Goal: Task Accomplishment & Management: Use online tool/utility

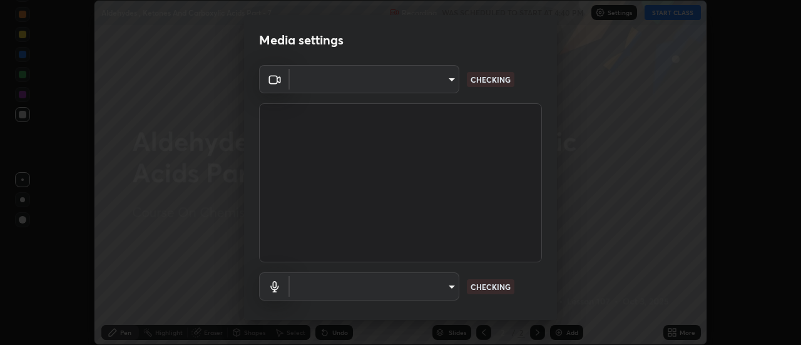
scroll to position [345, 801]
type input "0be616c92c2879d8fe19306c4b8383fc9b13f77197a30f876870ce6c7906effd"
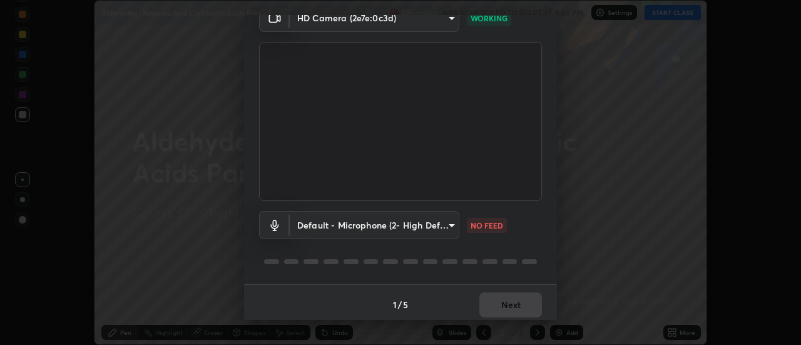
scroll to position [66, 0]
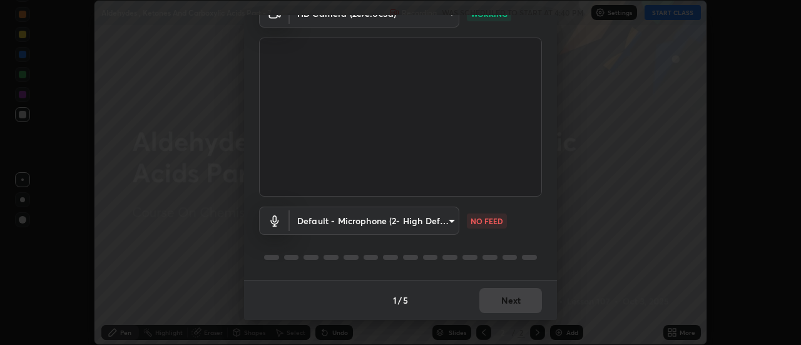
click at [406, 216] on body "Erase all Aldehydes , Ketones And Carboxylic Acids Part - 7 Recording WAS SCHED…" at bounding box center [400, 172] width 801 height 345
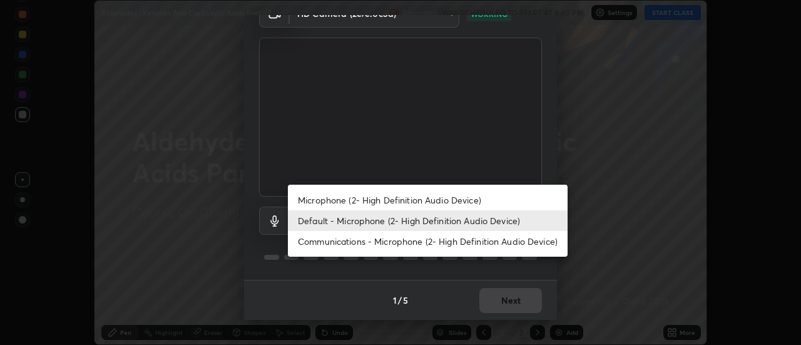
click at [387, 201] on li "Microphone (2- High Definition Audio Device)" at bounding box center [428, 200] width 280 height 21
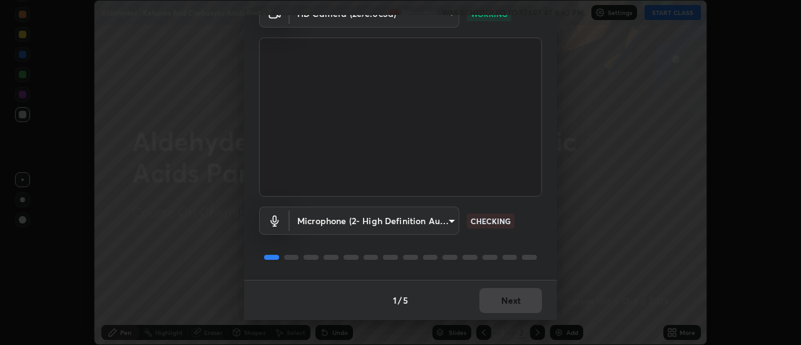
click at [381, 223] on body "Erase all Aldehydes , Ketones And Carboxylic Acids Part - 7 Recording WAS SCHED…" at bounding box center [400, 172] width 801 height 345
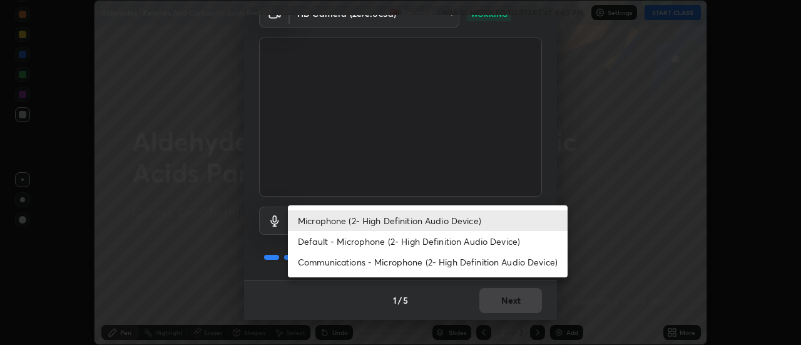
click at [373, 241] on li "Default - Microphone (2- High Definition Audio Device)" at bounding box center [428, 241] width 280 height 21
type input "default"
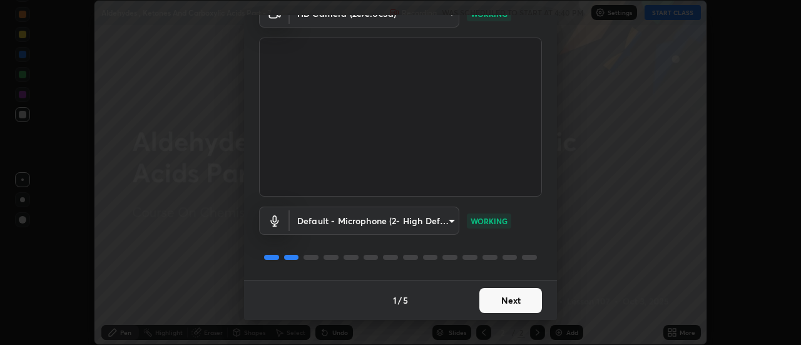
click at [515, 295] on button "Next" at bounding box center [510, 300] width 63 height 25
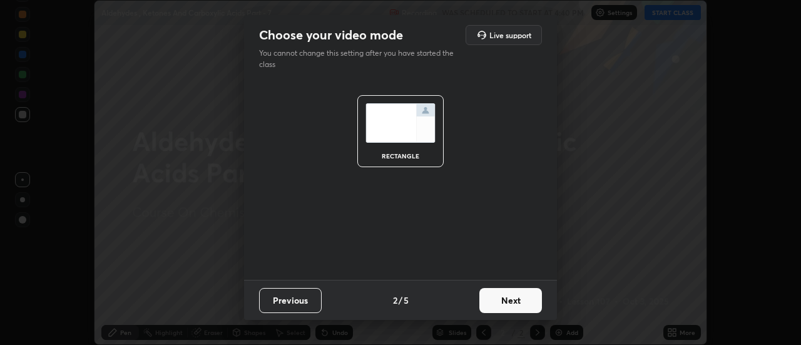
scroll to position [0, 0]
click at [515, 302] on button "Next" at bounding box center [510, 300] width 63 height 25
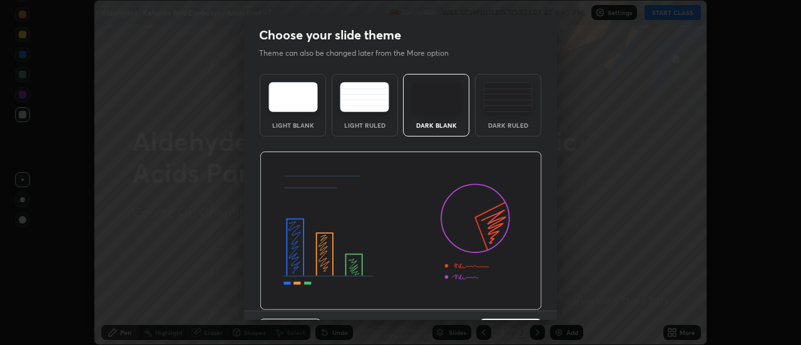
scroll to position [31, 0]
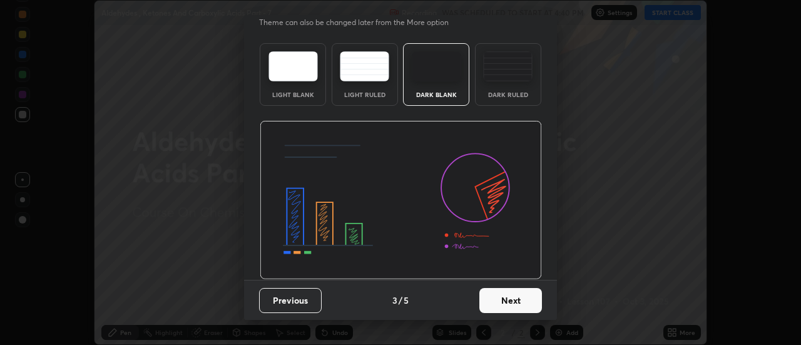
click at [525, 300] on button "Next" at bounding box center [510, 300] width 63 height 25
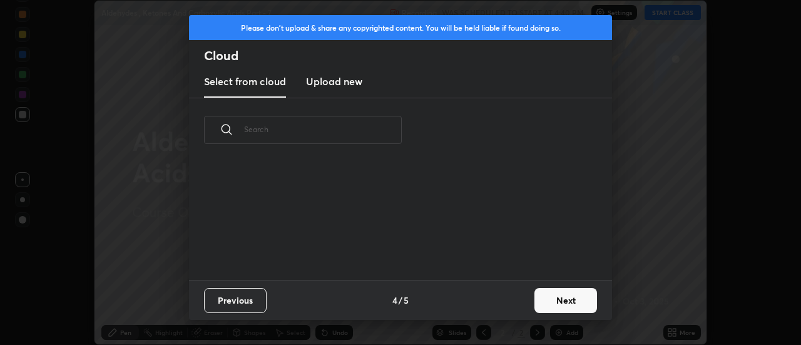
scroll to position [118, 402]
click at [561, 295] on button "Next" at bounding box center [565, 300] width 63 height 25
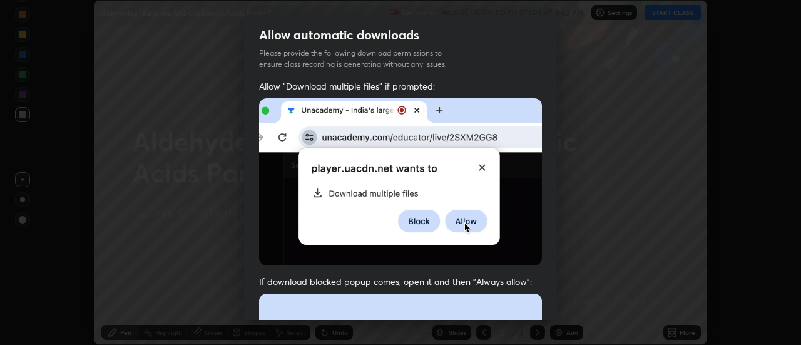
click at [552, 285] on div "Allow "Download multiple files" if prompted: If download blocked popup comes, o…" at bounding box center [400, 343] width 313 height 527
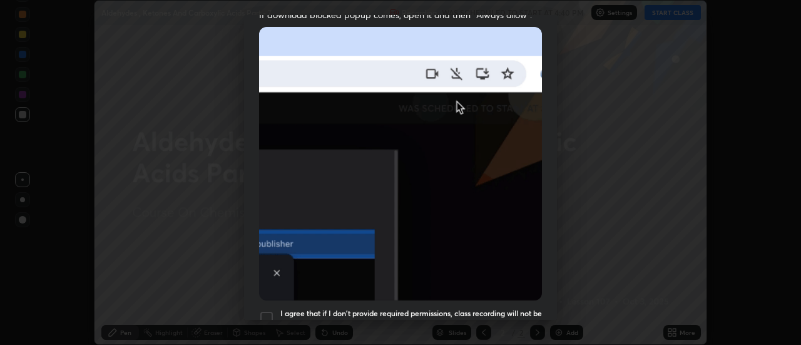
click at [552, 293] on div "Allow "Download multiple files" if prompted: If download blocked popup comes, o…" at bounding box center [400, 77] width 313 height 527
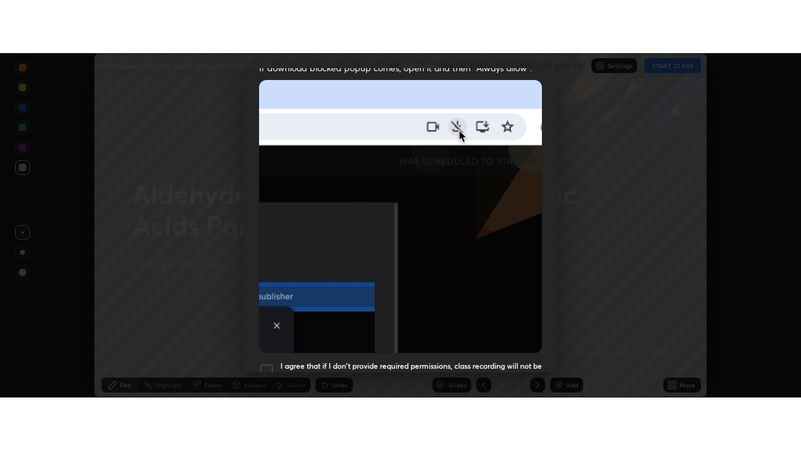
scroll to position [321, 0]
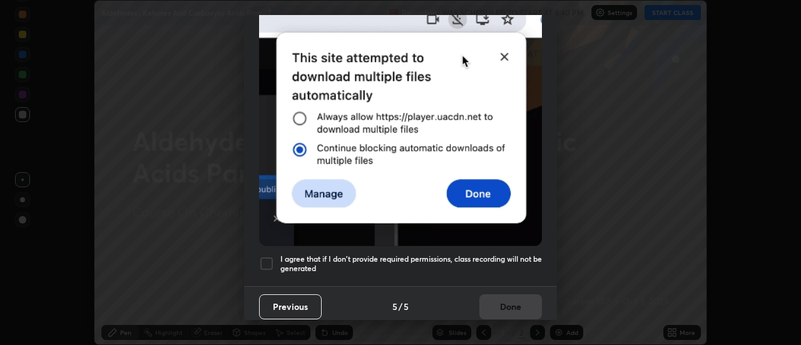
click at [266, 258] on div at bounding box center [266, 263] width 15 height 15
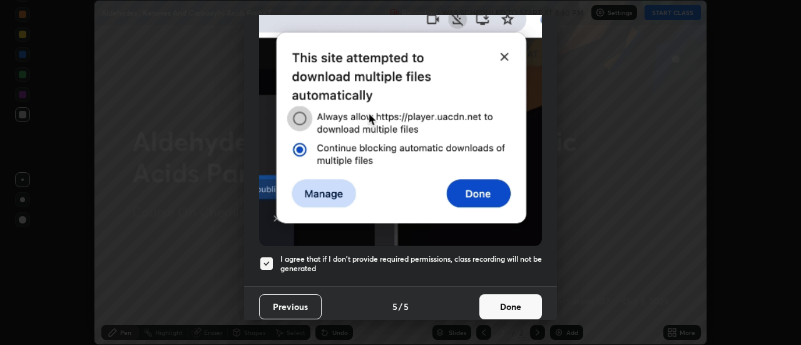
click at [514, 303] on button "Done" at bounding box center [510, 306] width 63 height 25
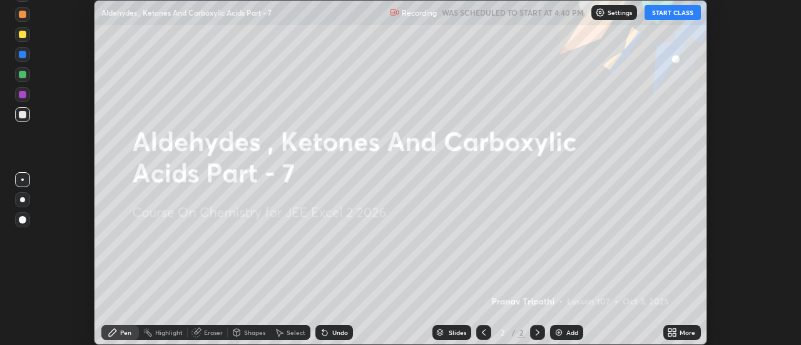
click at [671, 330] on icon at bounding box center [669, 329] width 3 height 3
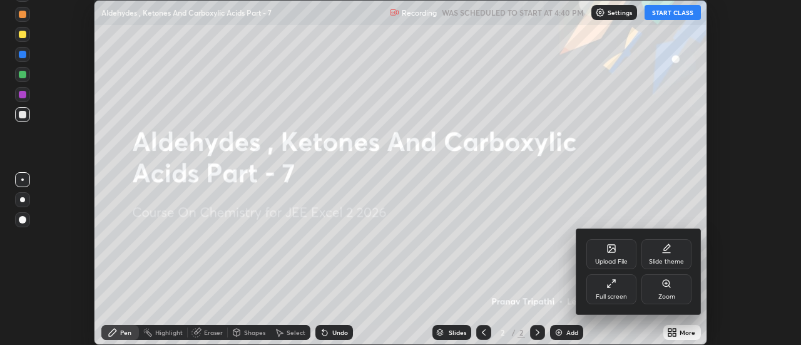
click at [616, 288] on div "Full screen" at bounding box center [611, 289] width 50 height 30
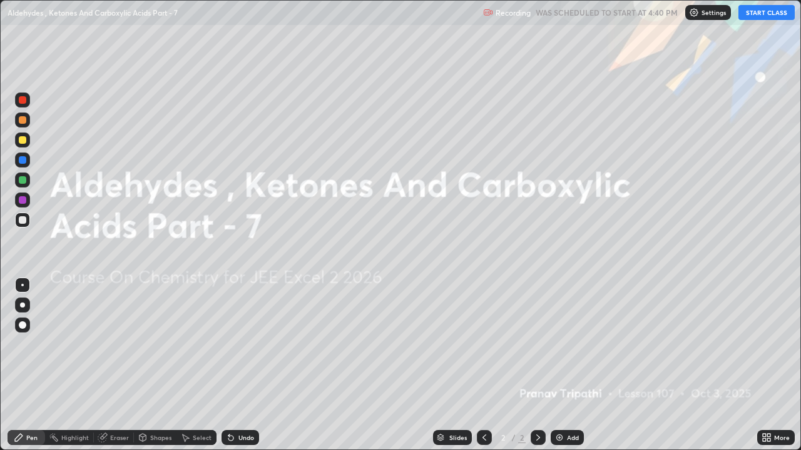
scroll to position [450, 801]
click at [758, 16] on button "START CLASS" at bounding box center [766, 12] width 56 height 15
click at [571, 344] on div "Add" at bounding box center [573, 438] width 12 height 6
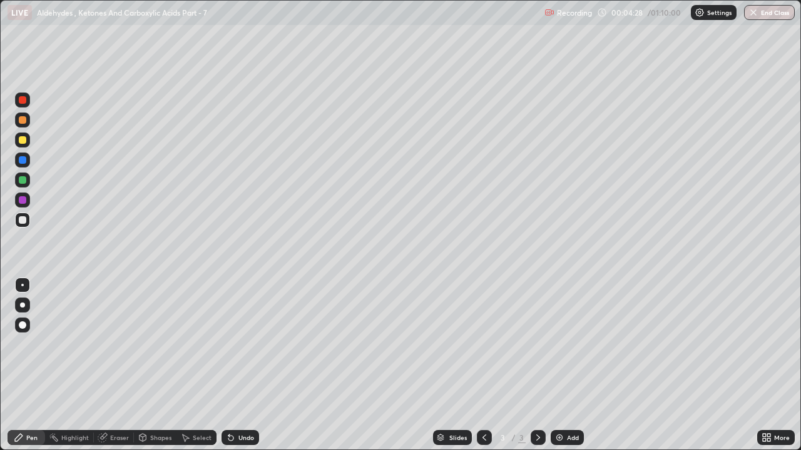
click at [121, 344] on div "Eraser" at bounding box center [119, 438] width 19 height 6
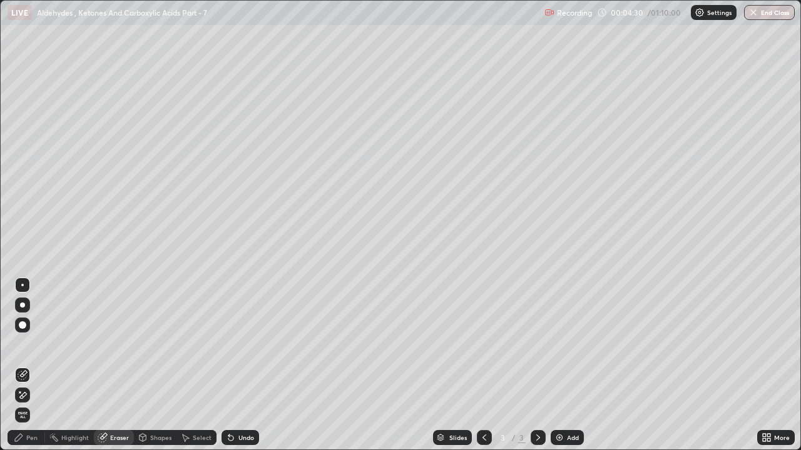
click at [35, 344] on div "Pen" at bounding box center [31, 438] width 11 height 6
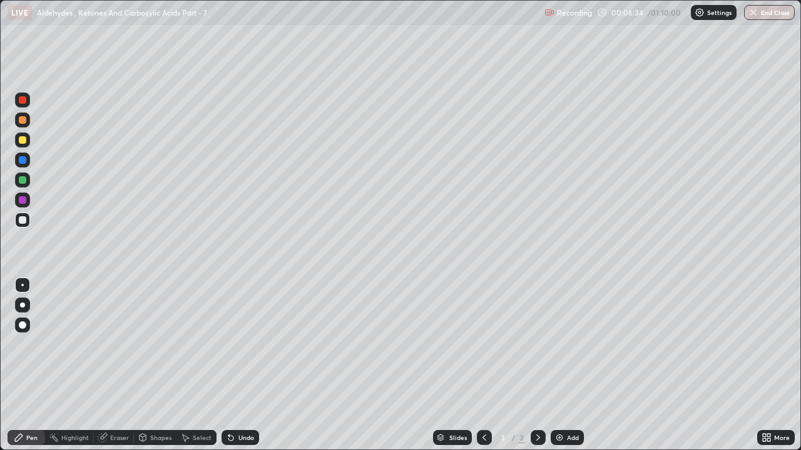
click at [22, 136] on div at bounding box center [23, 140] width 8 height 8
click at [25, 161] on div at bounding box center [23, 160] width 8 height 8
click at [119, 344] on div "Eraser" at bounding box center [119, 438] width 19 height 6
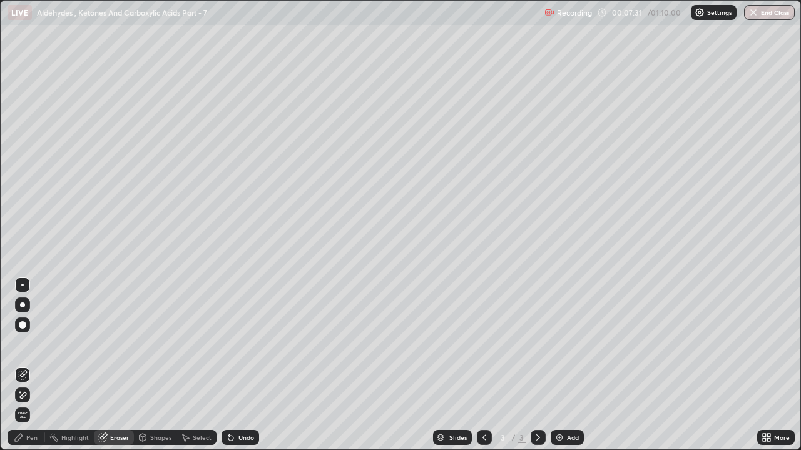
click at [28, 344] on div "Pen" at bounding box center [27, 437] width 38 height 15
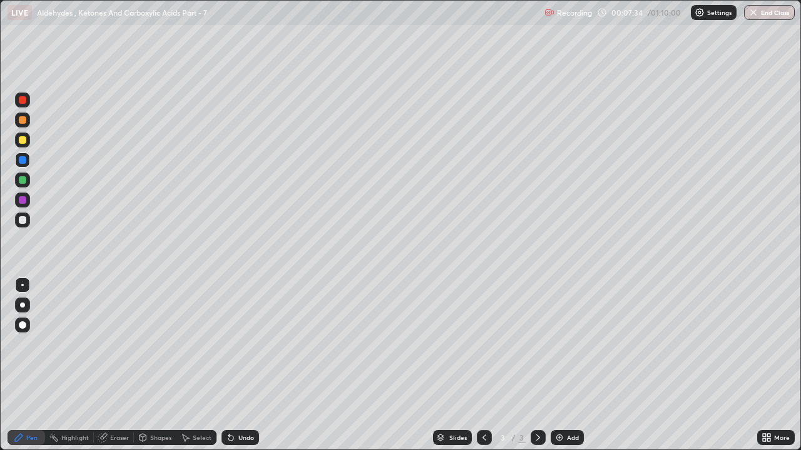
click at [24, 119] on div at bounding box center [23, 120] width 8 height 8
click at [114, 344] on div "Eraser" at bounding box center [119, 438] width 19 height 6
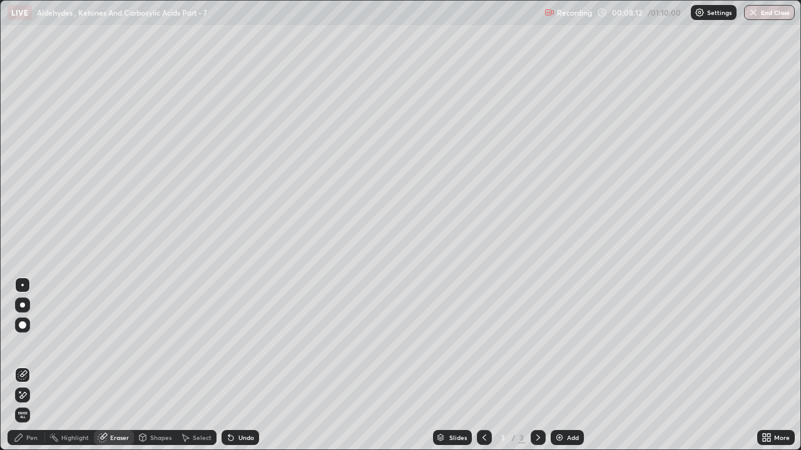
click at [34, 344] on div "Pen" at bounding box center [31, 438] width 11 height 6
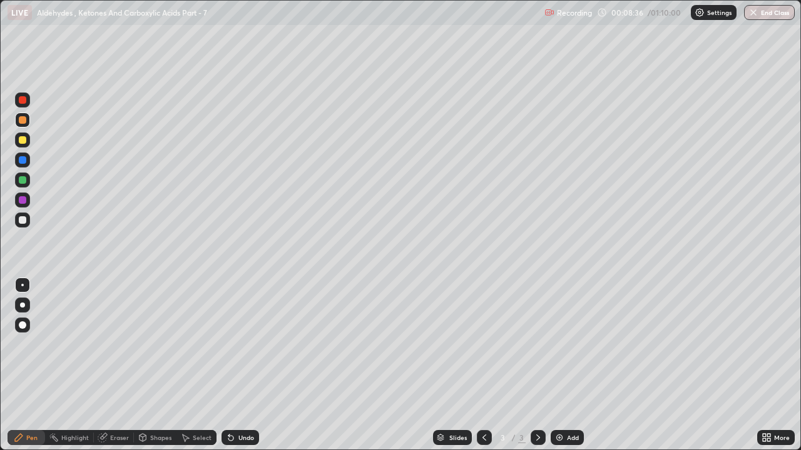
click at [124, 344] on div "Eraser" at bounding box center [114, 437] width 40 height 15
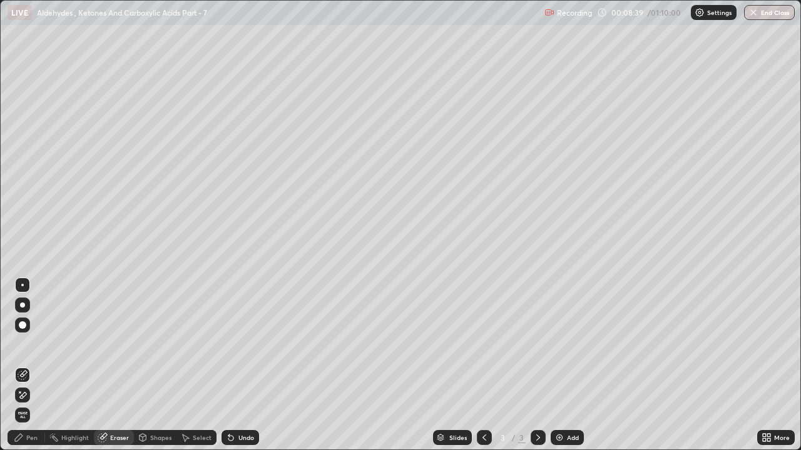
click at [34, 344] on div "Pen" at bounding box center [31, 438] width 11 height 6
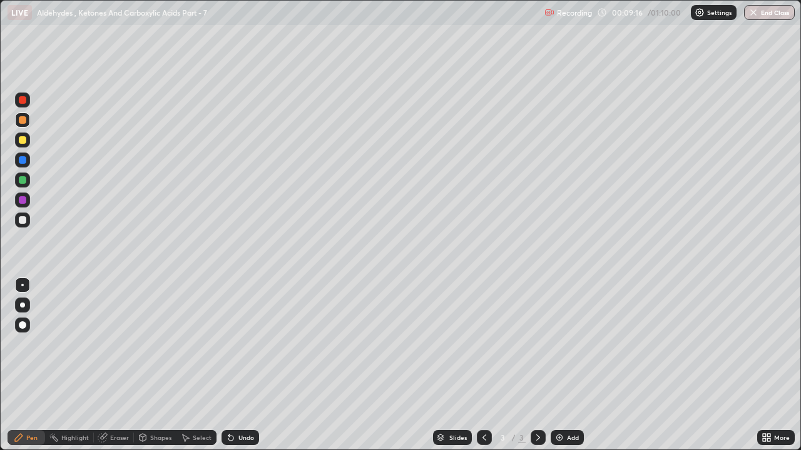
click at [23, 180] on div at bounding box center [23, 180] width 8 height 8
click at [115, 344] on div "Eraser" at bounding box center [119, 438] width 19 height 6
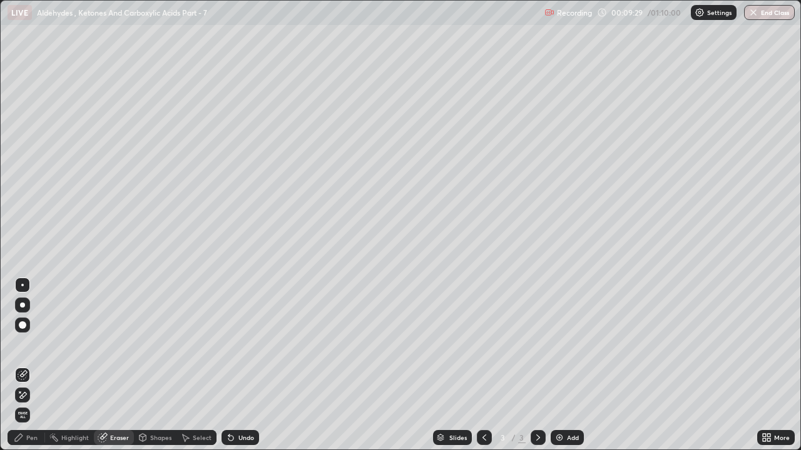
click at [34, 344] on div "Pen" at bounding box center [31, 438] width 11 height 6
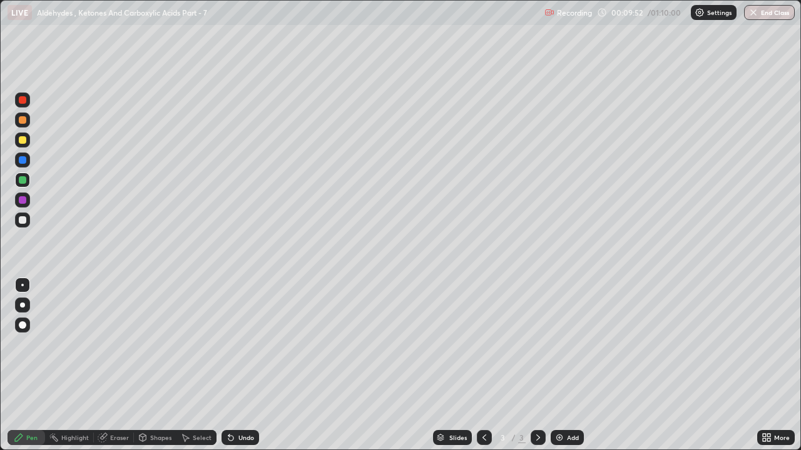
click at [113, 344] on div "Eraser" at bounding box center [114, 437] width 40 height 15
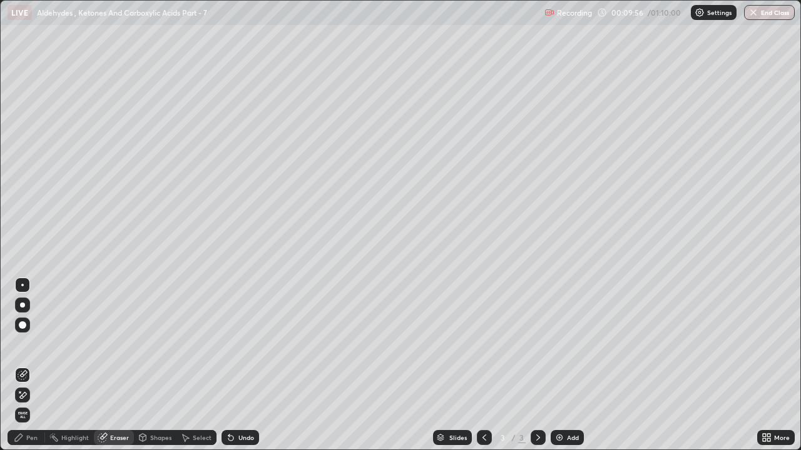
click at [29, 344] on div "Pen" at bounding box center [31, 438] width 11 height 6
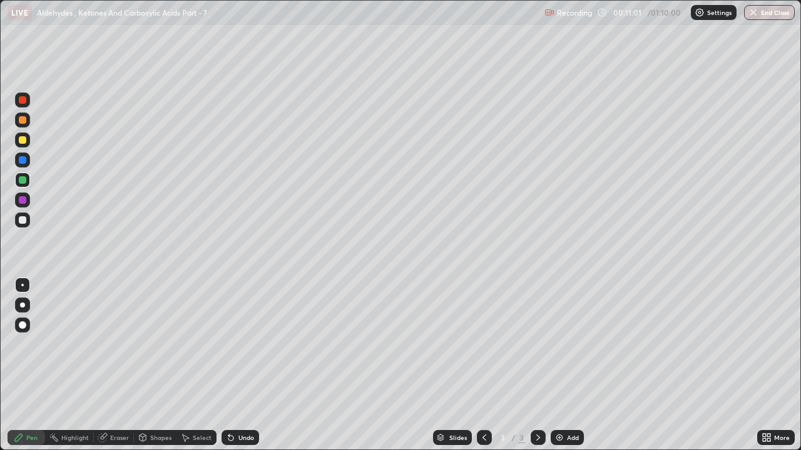
click at [29, 143] on div at bounding box center [22, 140] width 15 height 15
click at [113, 344] on div "Eraser" at bounding box center [114, 437] width 40 height 15
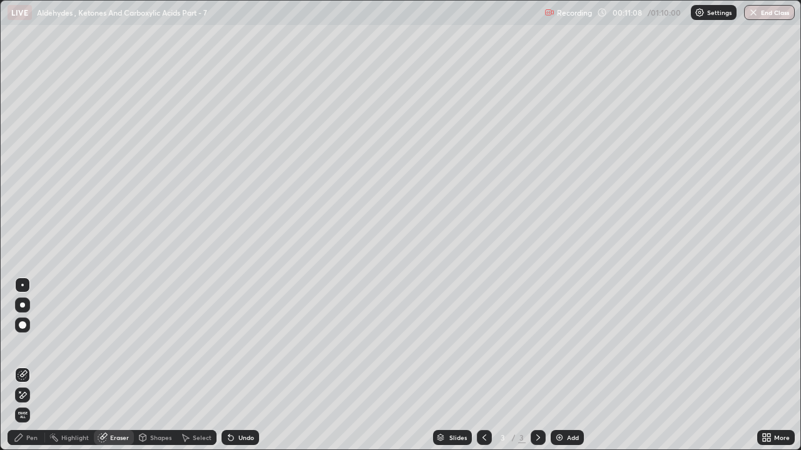
click at [30, 344] on div "Pen" at bounding box center [31, 438] width 11 height 6
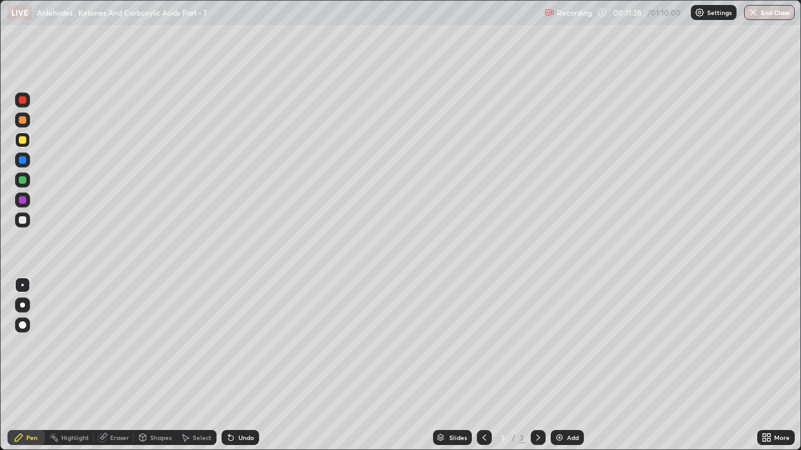
click at [116, 344] on div "Eraser" at bounding box center [119, 438] width 19 height 6
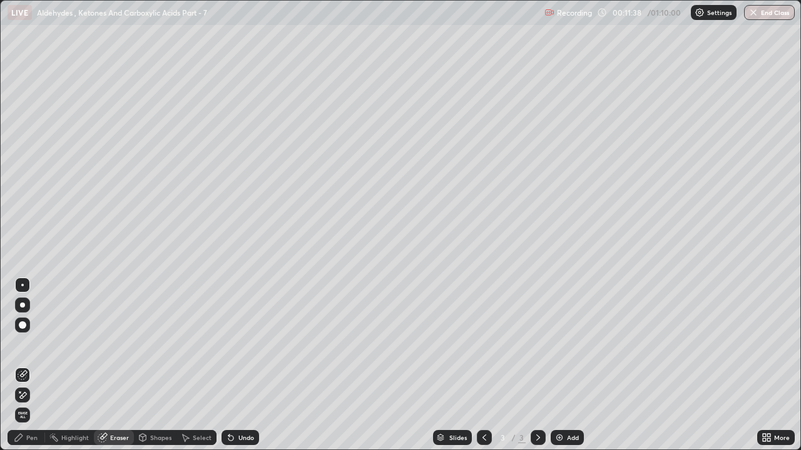
click at [29, 344] on div "Pen" at bounding box center [27, 437] width 38 height 15
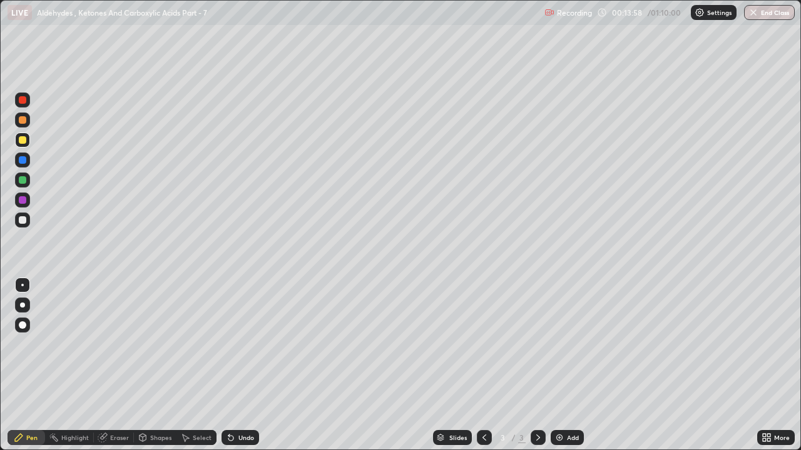
click at [567, 344] on div "Add" at bounding box center [573, 438] width 12 height 6
click at [488, 344] on div at bounding box center [484, 437] width 15 height 15
click at [121, 344] on div "Eraser" at bounding box center [119, 438] width 19 height 6
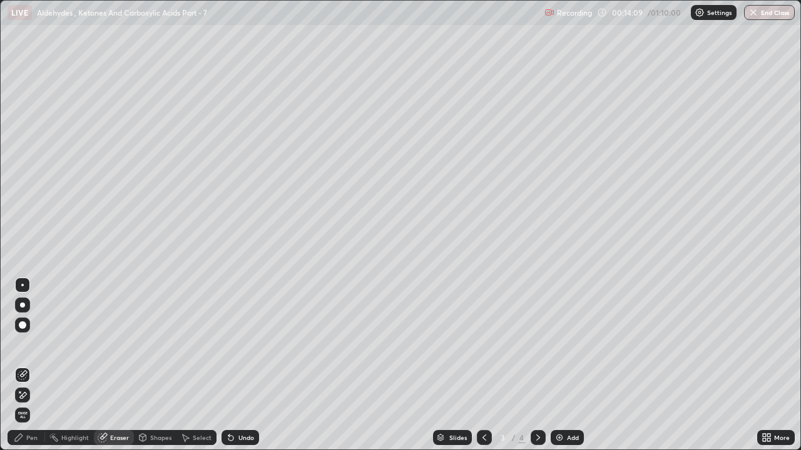
click at [28, 344] on div "Pen" at bounding box center [27, 437] width 38 height 15
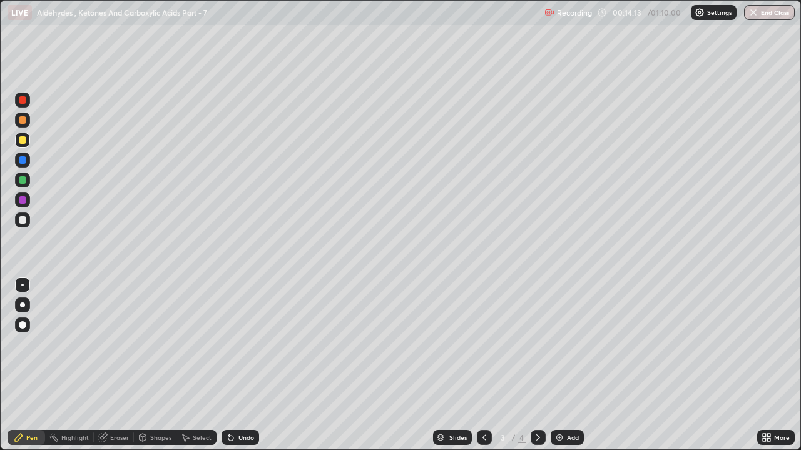
click at [537, 344] on icon at bounding box center [538, 438] width 10 height 10
click at [483, 344] on icon at bounding box center [484, 438] width 10 height 10
click at [538, 344] on icon at bounding box center [538, 438] width 10 height 10
click at [115, 344] on div "Eraser" at bounding box center [114, 437] width 40 height 15
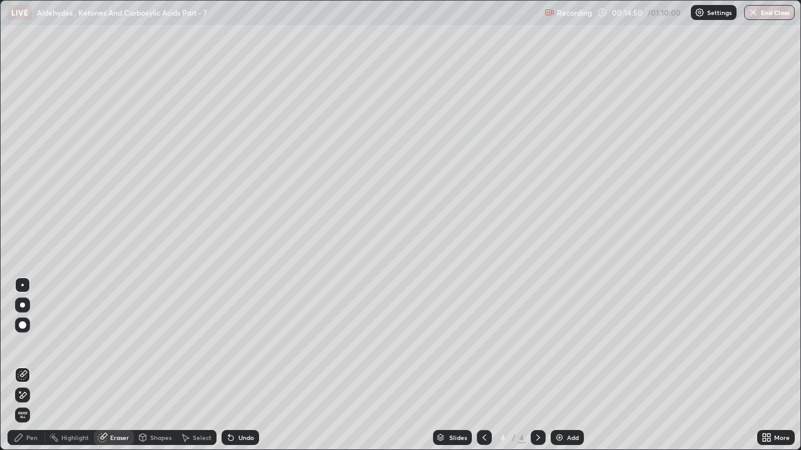
click at [31, 344] on div "Pen" at bounding box center [27, 437] width 38 height 15
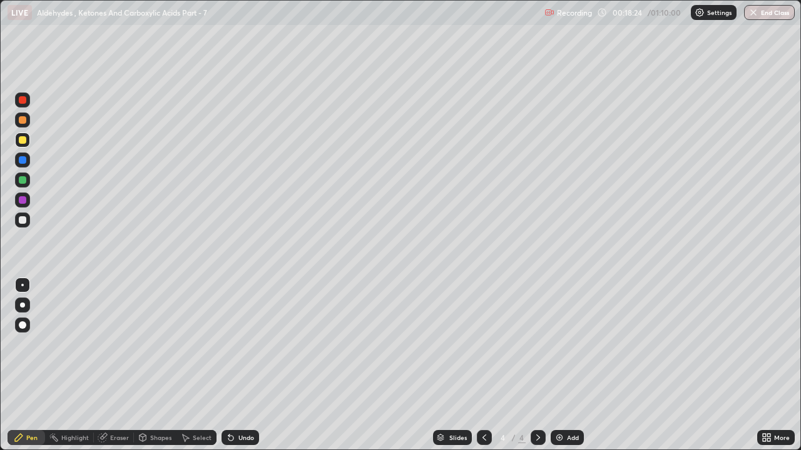
click at [28, 222] on div at bounding box center [22, 220] width 15 height 15
click at [565, 344] on div "Add" at bounding box center [567, 437] width 33 height 15
click at [485, 344] on icon at bounding box center [484, 438] width 10 height 10
click at [537, 344] on icon at bounding box center [538, 438] width 10 height 10
click at [120, 344] on div "Eraser" at bounding box center [114, 437] width 40 height 15
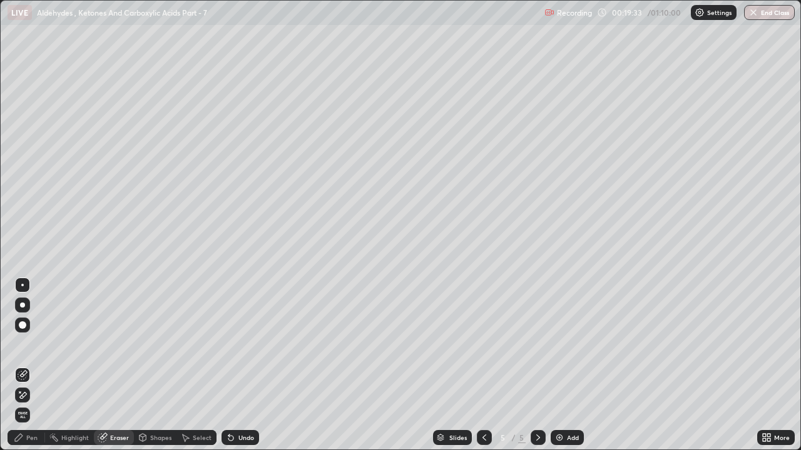
click at [30, 344] on div "Pen" at bounding box center [31, 438] width 11 height 6
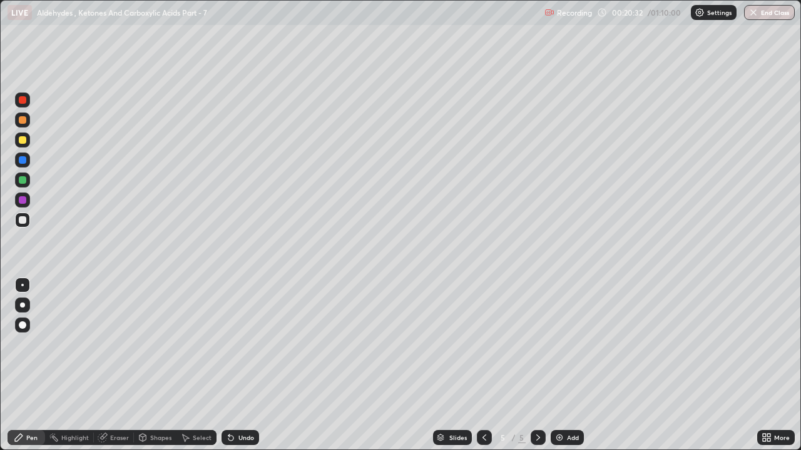
click at [24, 143] on div at bounding box center [23, 140] width 8 height 8
click at [123, 344] on div "Eraser" at bounding box center [119, 438] width 19 height 6
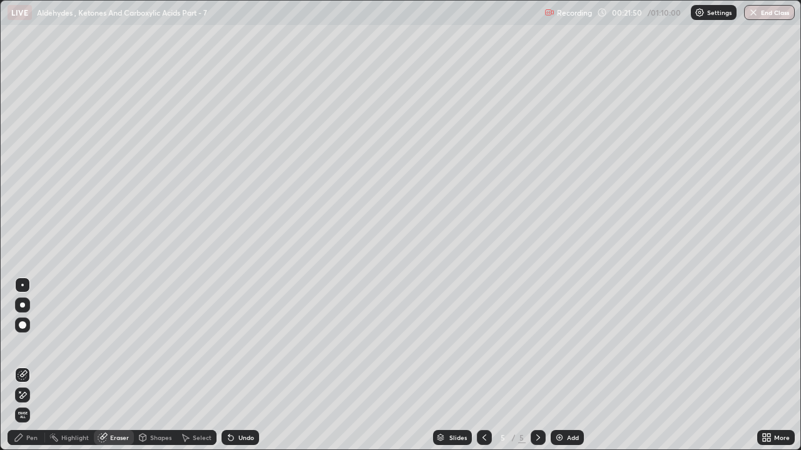
click at [30, 344] on div "Pen" at bounding box center [31, 438] width 11 height 6
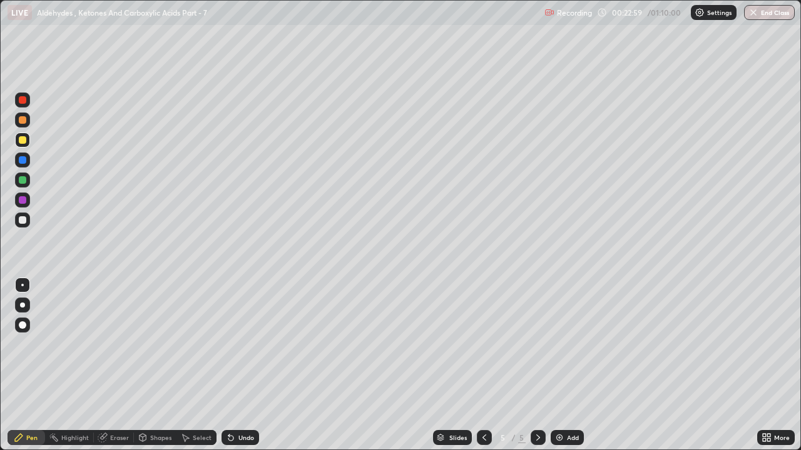
click at [23, 182] on div at bounding box center [23, 180] width 8 height 8
click at [116, 344] on div "Eraser" at bounding box center [119, 438] width 19 height 6
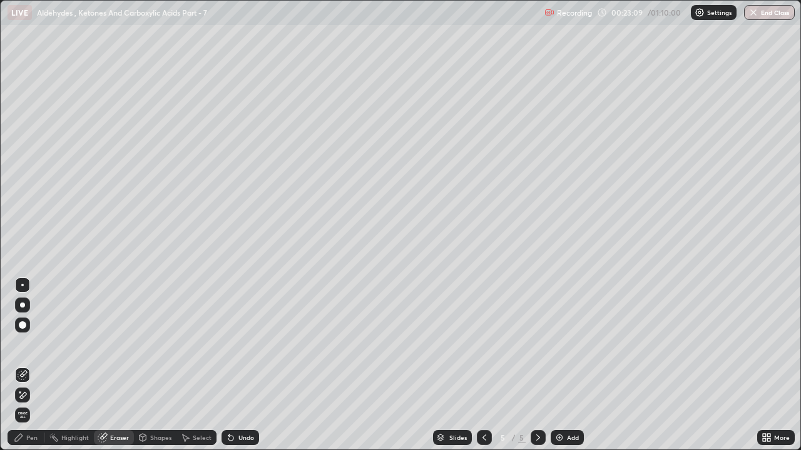
click at [30, 344] on div "Pen" at bounding box center [31, 438] width 11 height 6
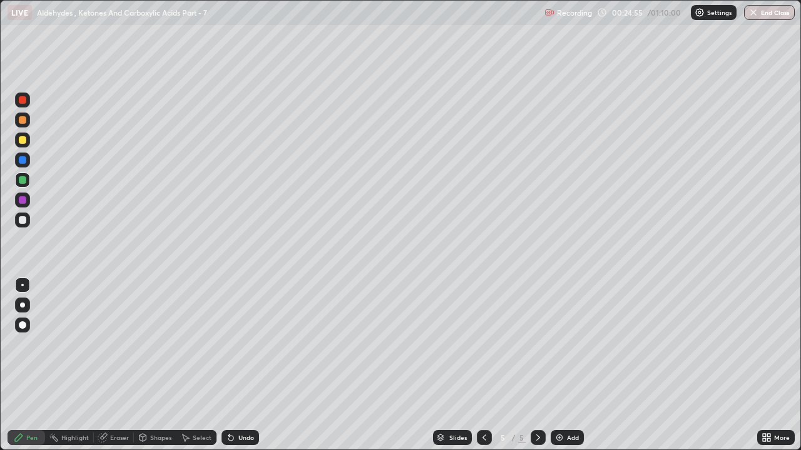
click at [26, 145] on div at bounding box center [22, 140] width 15 height 15
click at [116, 344] on div "Eraser" at bounding box center [119, 438] width 19 height 6
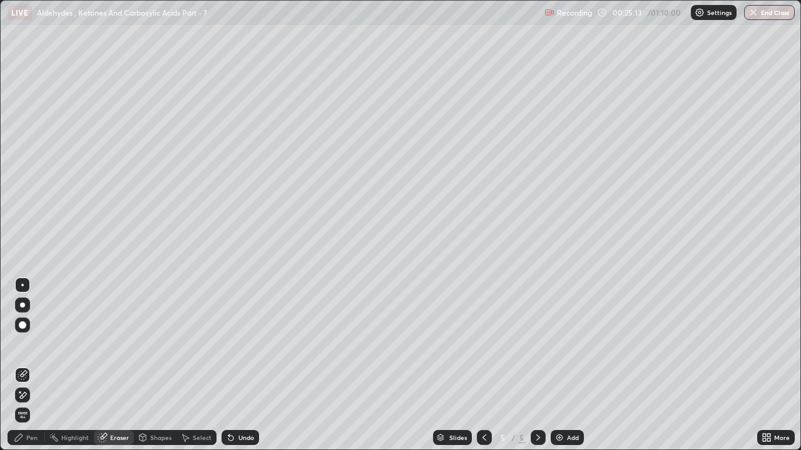
click at [31, 344] on div "Pen" at bounding box center [31, 438] width 11 height 6
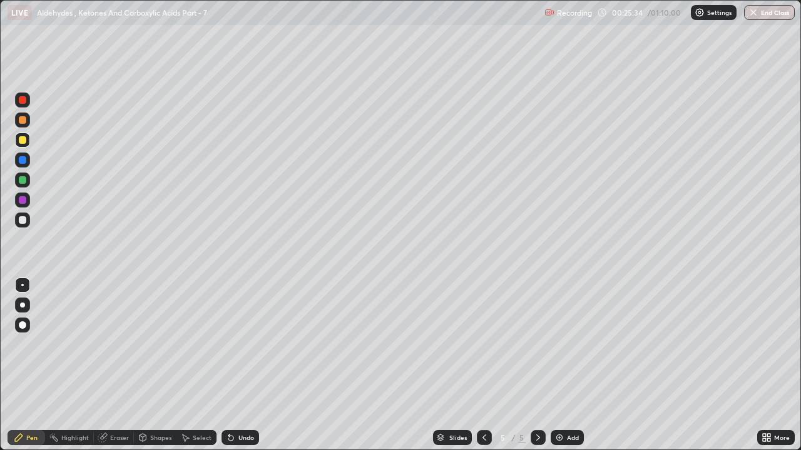
click at [116, 344] on div "Eraser" at bounding box center [119, 438] width 19 height 6
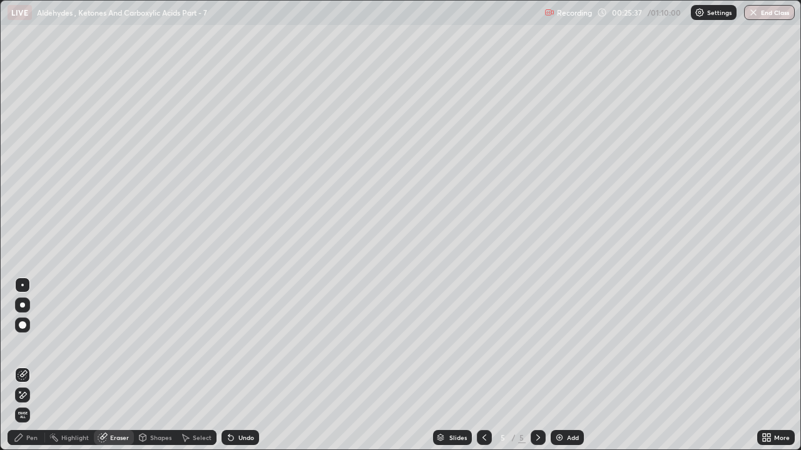
click at [30, 344] on div "Pen" at bounding box center [27, 437] width 38 height 15
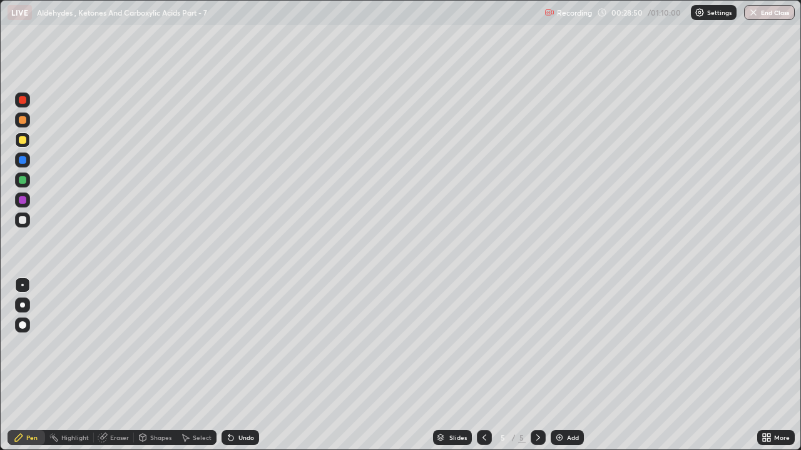
click at [568, 344] on div "Add" at bounding box center [573, 438] width 12 height 6
click at [126, 344] on div "Eraser" at bounding box center [119, 438] width 19 height 6
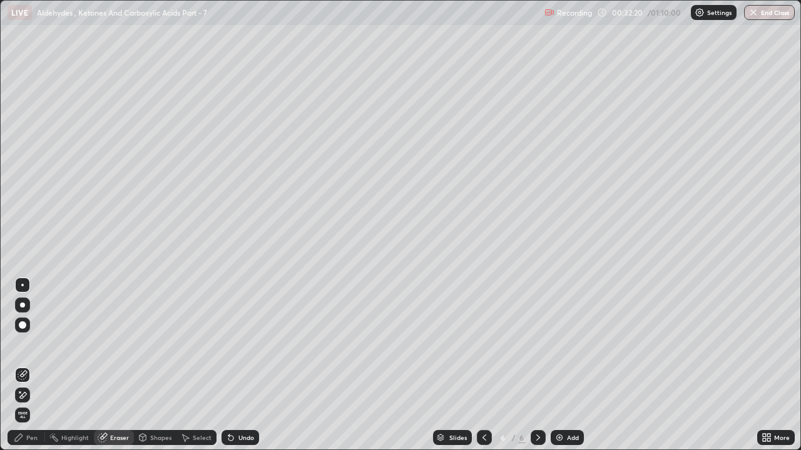
click at [34, 344] on div "Pen" at bounding box center [27, 437] width 38 height 15
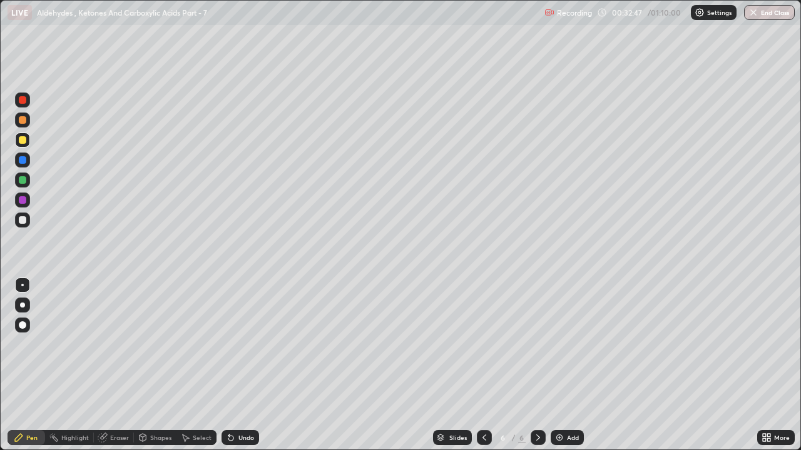
click at [18, 119] on div at bounding box center [22, 120] width 15 height 15
click at [116, 344] on div "Eraser" at bounding box center [119, 438] width 19 height 6
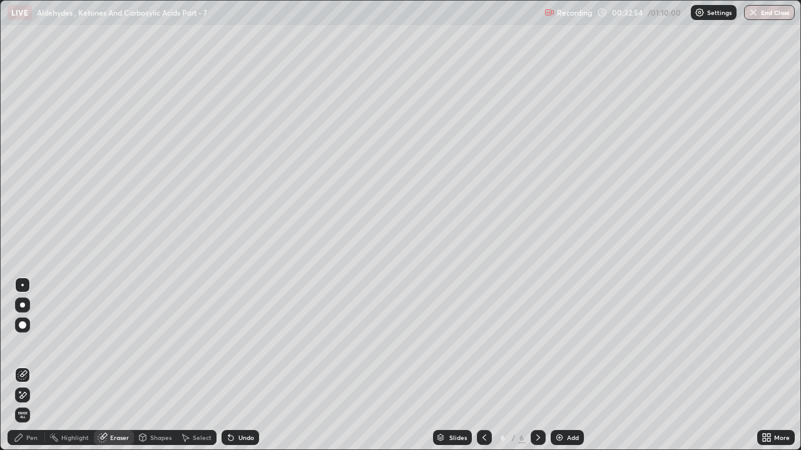
click at [34, 344] on div "Pen" at bounding box center [31, 438] width 11 height 6
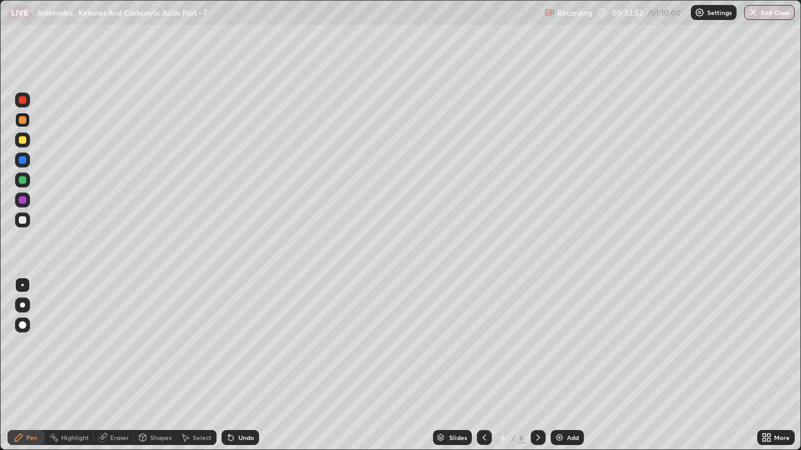
click at [25, 217] on div at bounding box center [23, 220] width 8 height 8
click at [569, 344] on div "Add" at bounding box center [573, 438] width 12 height 6
click at [113, 344] on div "Eraser" at bounding box center [119, 438] width 19 height 6
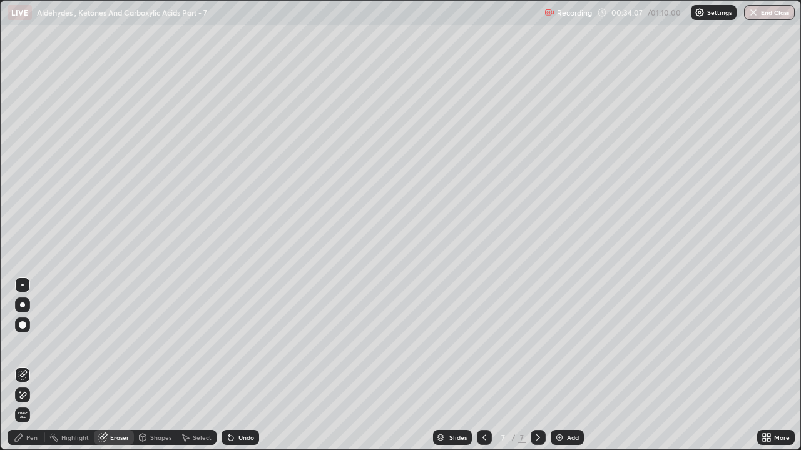
click at [29, 344] on div "Pen" at bounding box center [27, 437] width 38 height 15
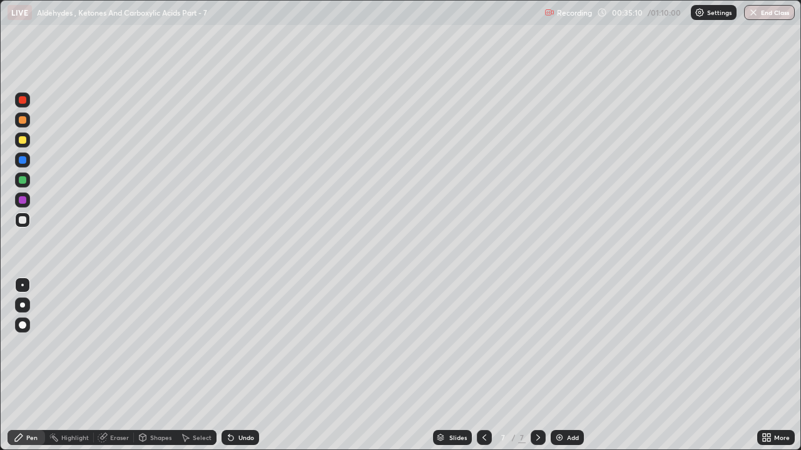
click at [117, 344] on div "Eraser" at bounding box center [119, 438] width 19 height 6
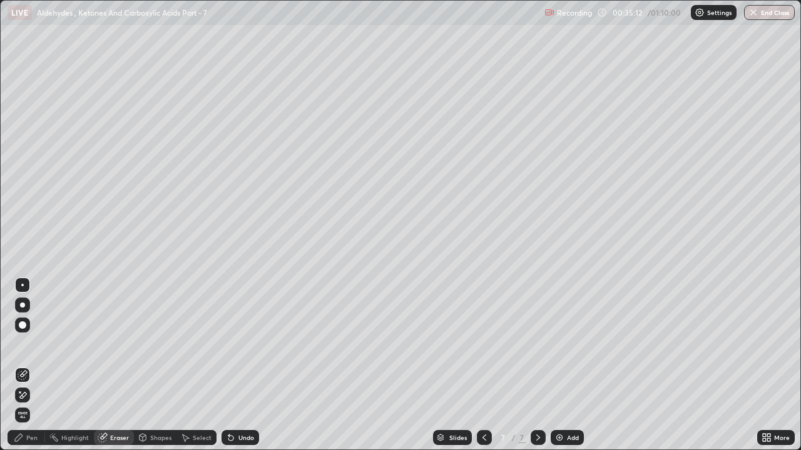
click at [29, 344] on div "Pen" at bounding box center [31, 438] width 11 height 6
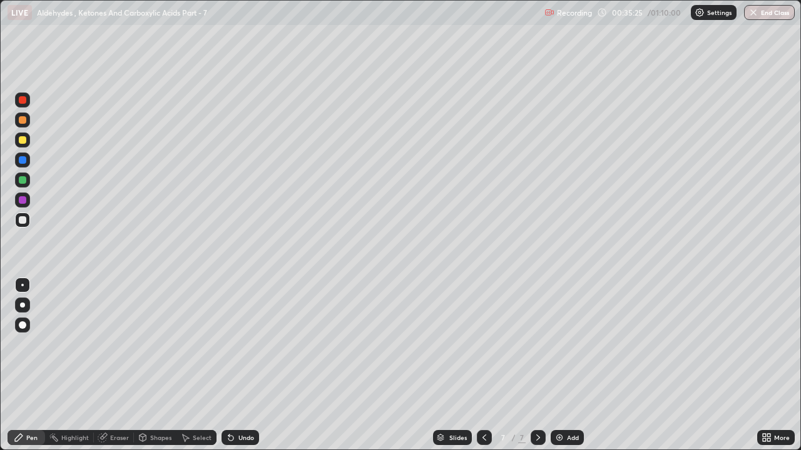
click at [116, 344] on div "Eraser" at bounding box center [119, 438] width 19 height 6
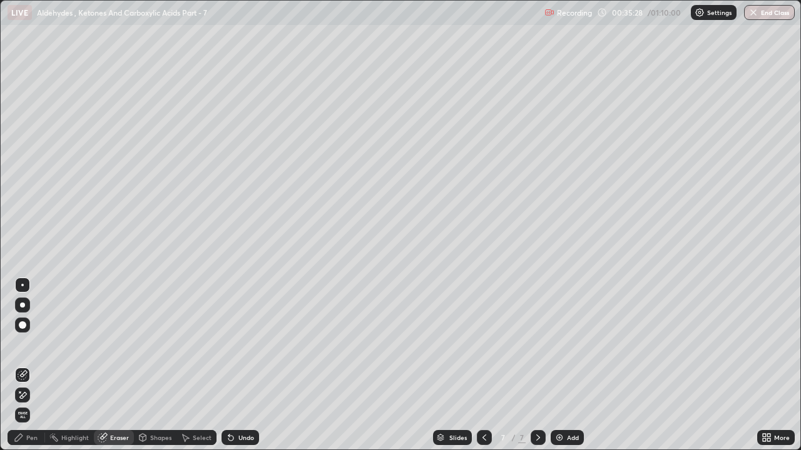
click at [28, 344] on div "Pen" at bounding box center [31, 438] width 11 height 6
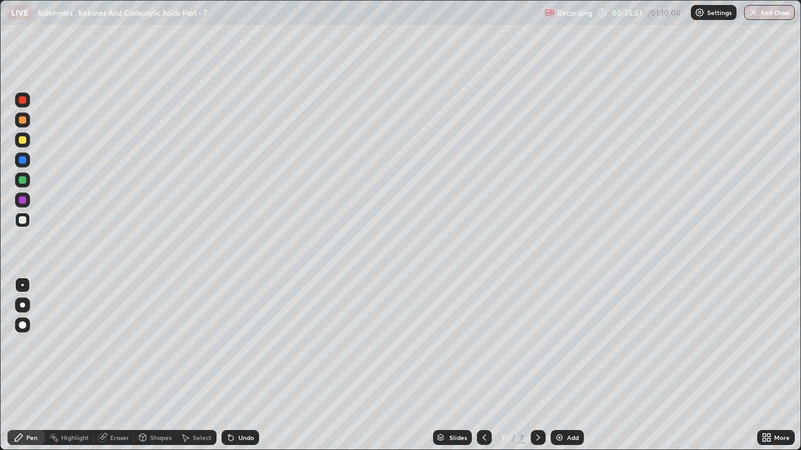
click at [23, 177] on div at bounding box center [23, 180] width 8 height 8
click at [23, 200] on div at bounding box center [23, 200] width 8 height 8
click at [569, 344] on div "Add" at bounding box center [567, 437] width 33 height 15
click at [27, 141] on div at bounding box center [22, 140] width 15 height 15
click at [23, 185] on div at bounding box center [22, 180] width 15 height 15
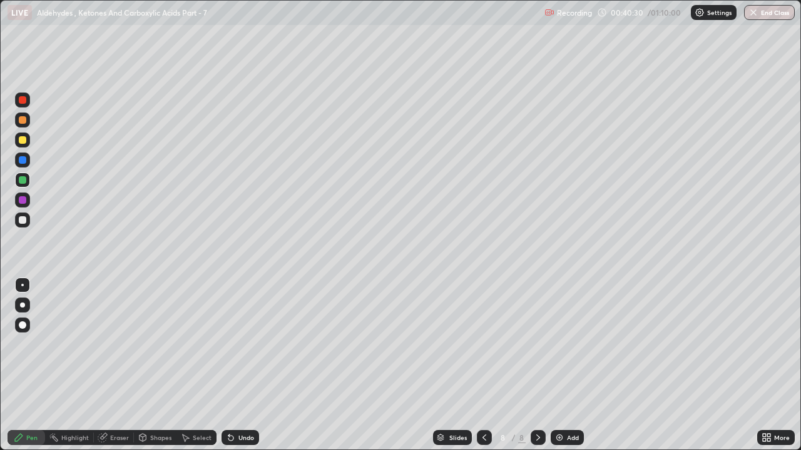
click at [22, 160] on div at bounding box center [23, 160] width 8 height 8
click at [564, 344] on div "Add" at bounding box center [567, 437] width 33 height 15
click at [22, 218] on div at bounding box center [23, 220] width 8 height 8
click at [16, 143] on div at bounding box center [22, 140] width 15 height 15
click at [116, 344] on div "Eraser" at bounding box center [114, 437] width 40 height 15
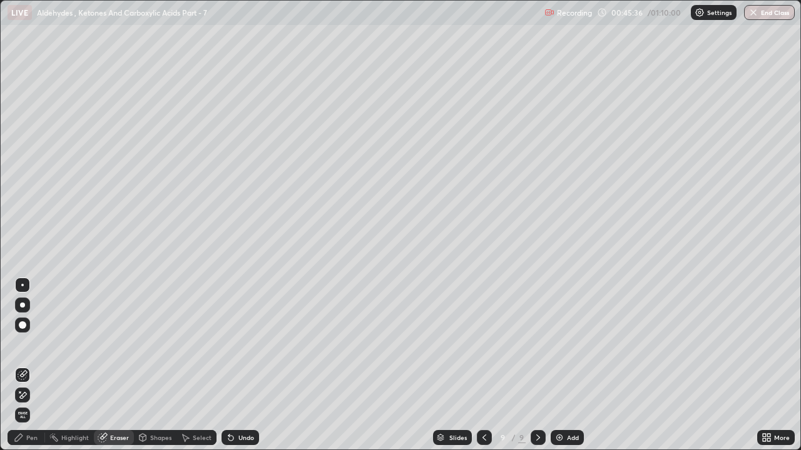
click at [31, 344] on div "Pen" at bounding box center [31, 438] width 11 height 6
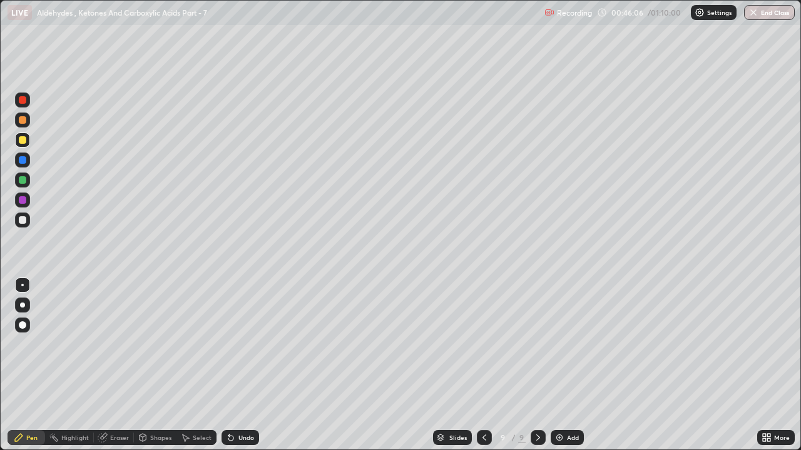
click at [124, 344] on div "Eraser" at bounding box center [114, 437] width 40 height 15
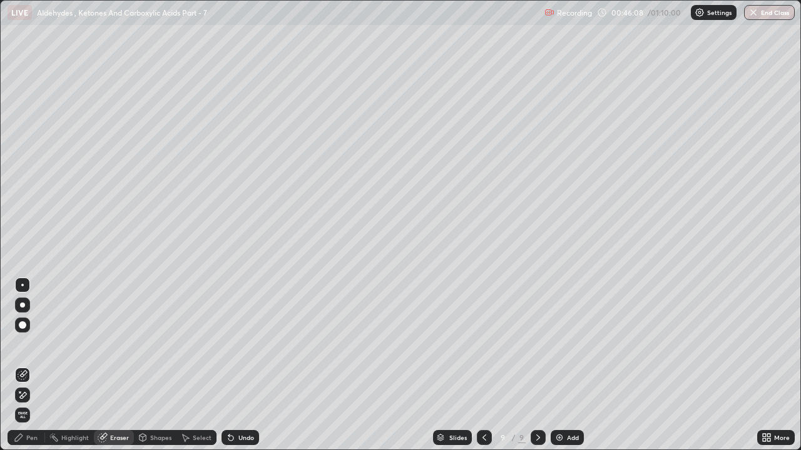
click at [29, 344] on div "Pen" at bounding box center [31, 438] width 11 height 6
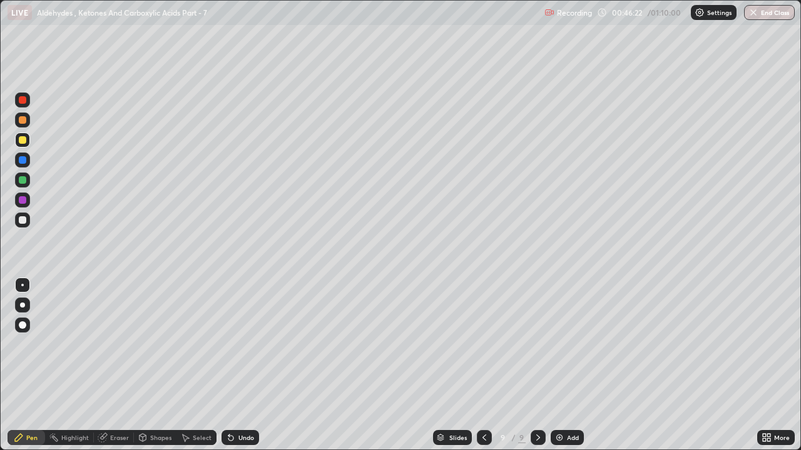
click at [23, 120] on div at bounding box center [23, 120] width 8 height 8
click at [562, 344] on div "Add" at bounding box center [567, 437] width 33 height 15
click at [23, 221] on div at bounding box center [23, 220] width 8 height 8
click at [24, 139] on div at bounding box center [23, 140] width 8 height 8
click at [24, 117] on div at bounding box center [23, 120] width 8 height 8
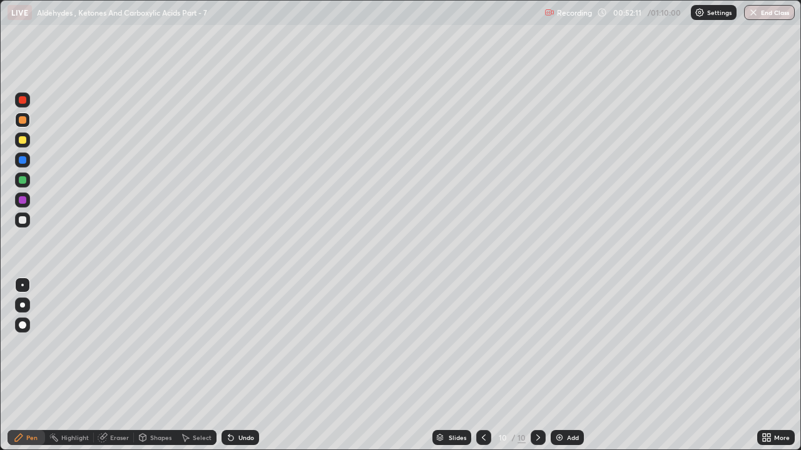
click at [25, 218] on div at bounding box center [23, 220] width 8 height 8
click at [563, 344] on div "Add" at bounding box center [567, 437] width 33 height 15
click at [23, 120] on div at bounding box center [23, 120] width 8 height 8
click at [123, 344] on div "Eraser" at bounding box center [114, 437] width 40 height 15
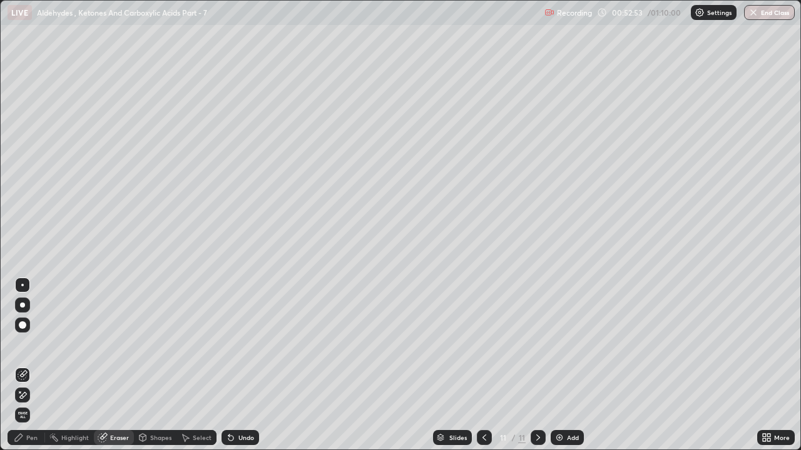
click at [35, 344] on div "Pen" at bounding box center [31, 438] width 11 height 6
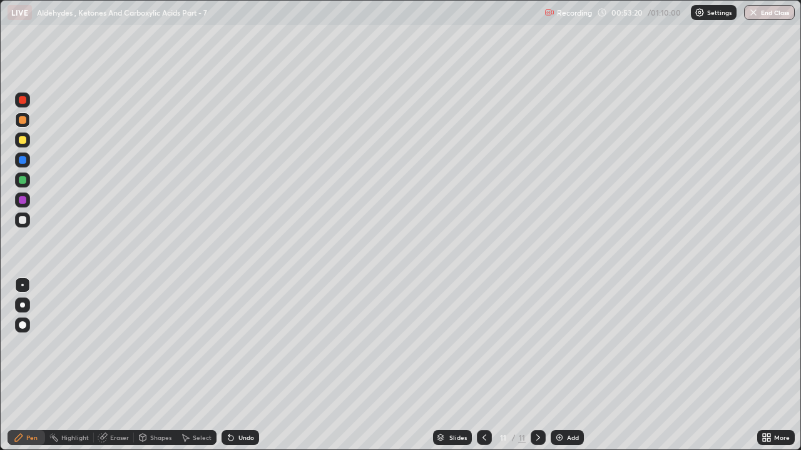
click at [124, 344] on div "Eraser" at bounding box center [119, 438] width 19 height 6
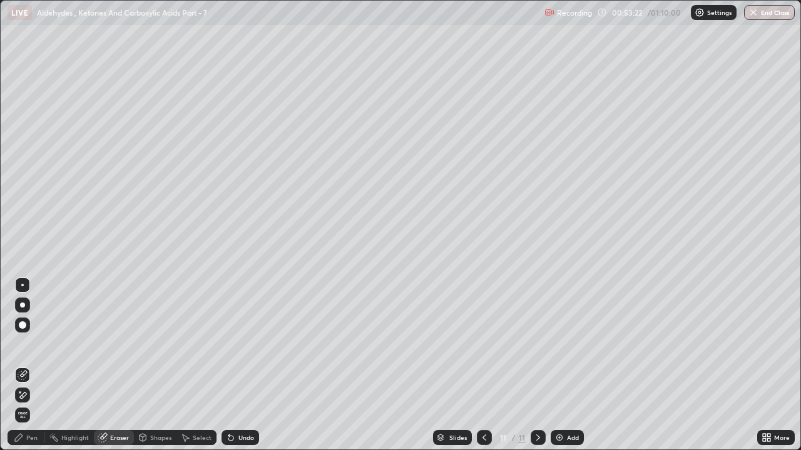
click at [34, 344] on div "Pen" at bounding box center [27, 437] width 38 height 15
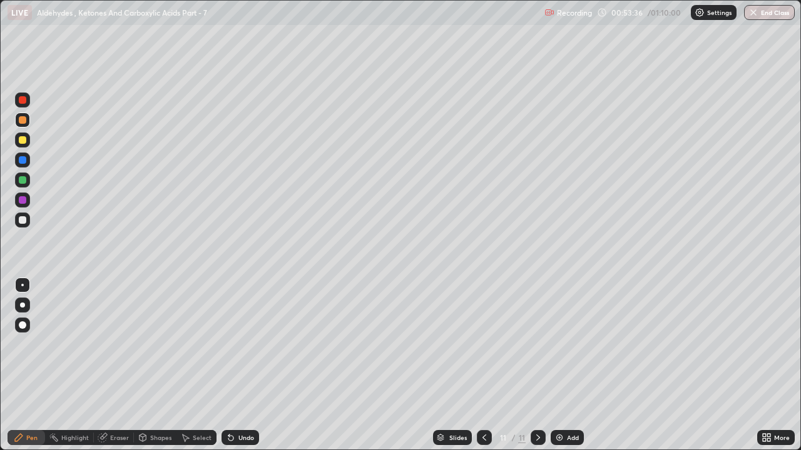
click at [109, 344] on div "Eraser" at bounding box center [114, 437] width 40 height 15
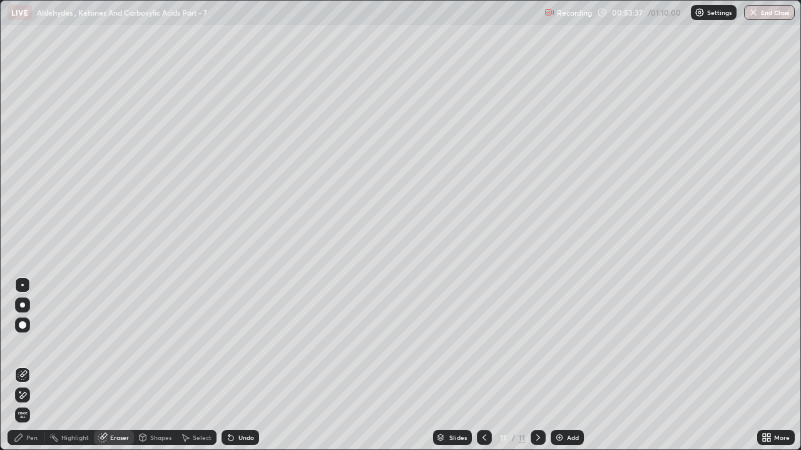
click at [29, 344] on div "Pen" at bounding box center [31, 438] width 11 height 6
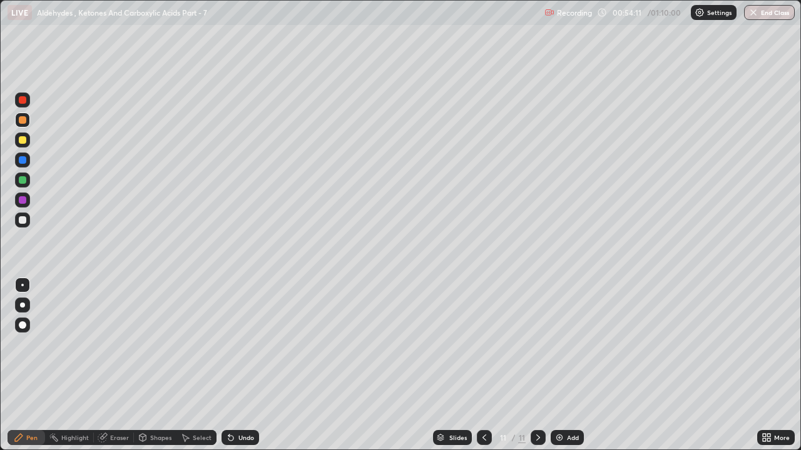
click at [27, 200] on div at bounding box center [22, 200] width 15 height 15
click at [21, 182] on div at bounding box center [23, 180] width 8 height 8
click at [23, 220] on div at bounding box center [23, 220] width 8 height 8
click at [559, 344] on img at bounding box center [559, 438] width 10 height 10
click at [28, 118] on div at bounding box center [22, 120] width 15 height 15
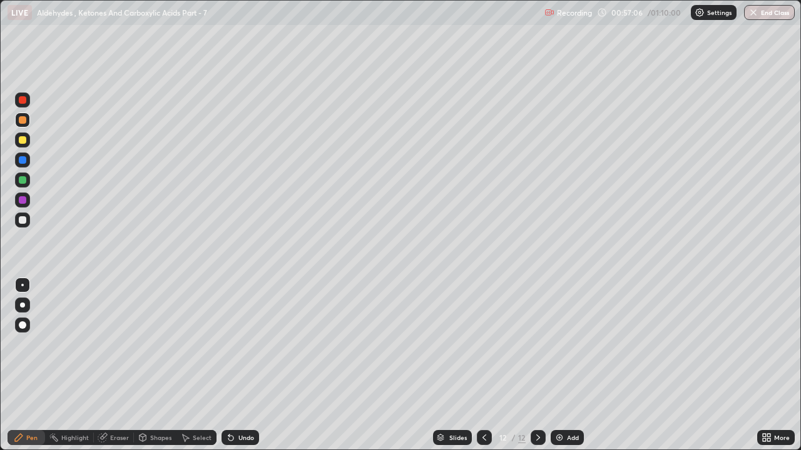
click at [24, 161] on div at bounding box center [23, 160] width 8 height 8
click at [115, 344] on div "Eraser" at bounding box center [119, 438] width 19 height 6
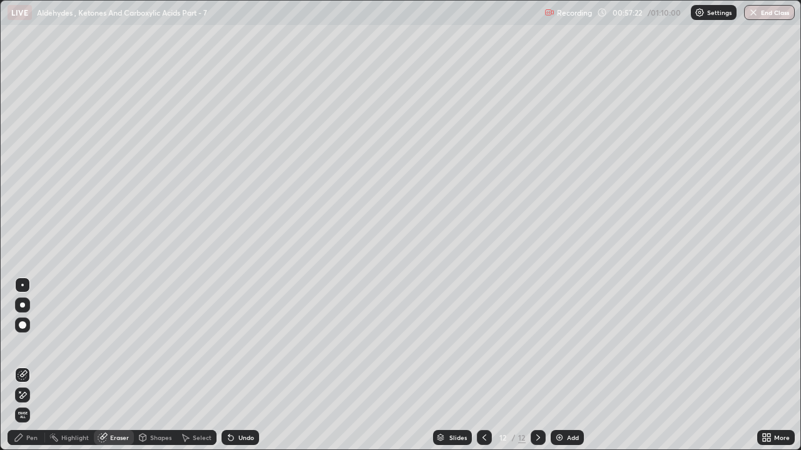
click at [33, 344] on div "Pen" at bounding box center [31, 438] width 11 height 6
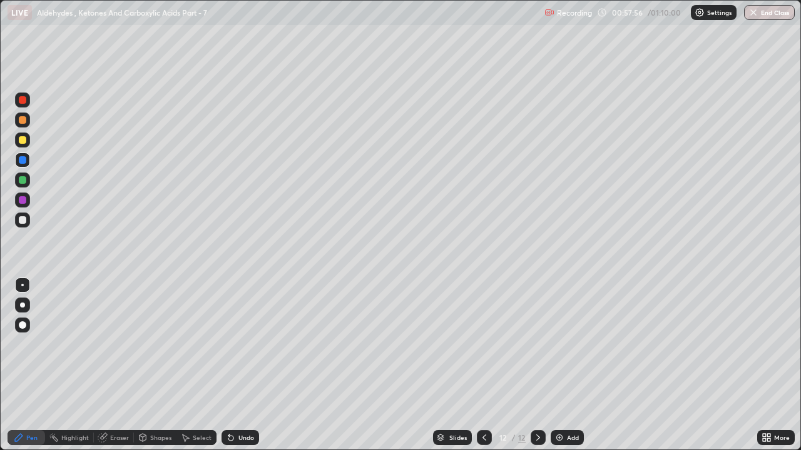
click at [489, 344] on div at bounding box center [484, 437] width 15 height 15
click at [536, 344] on icon at bounding box center [538, 438] width 10 height 10
click at [120, 344] on div "Eraser" at bounding box center [114, 437] width 40 height 15
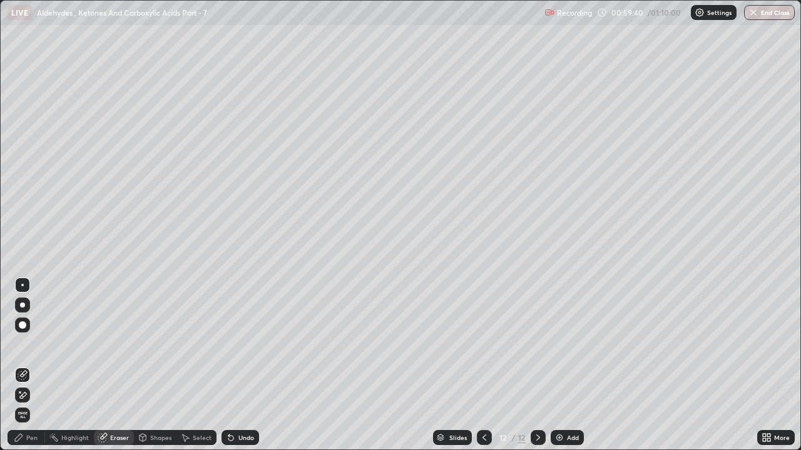
click at [30, 344] on div "Pen" at bounding box center [31, 438] width 11 height 6
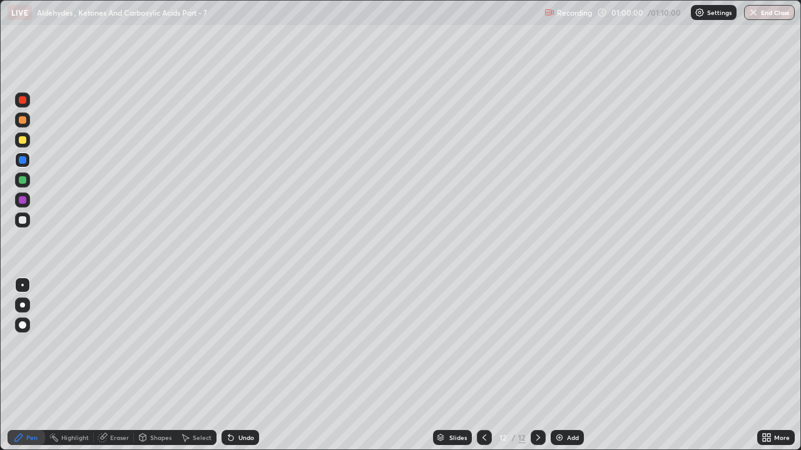
click at [561, 344] on img at bounding box center [559, 438] width 10 height 10
click at [22, 216] on div at bounding box center [23, 220] width 8 height 8
click at [112, 344] on div "Eraser" at bounding box center [114, 437] width 40 height 15
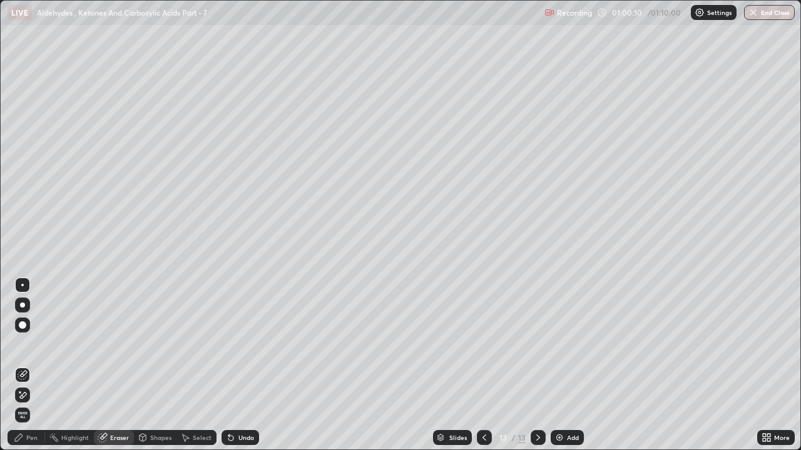
click at [28, 344] on div "Pen" at bounding box center [27, 437] width 38 height 15
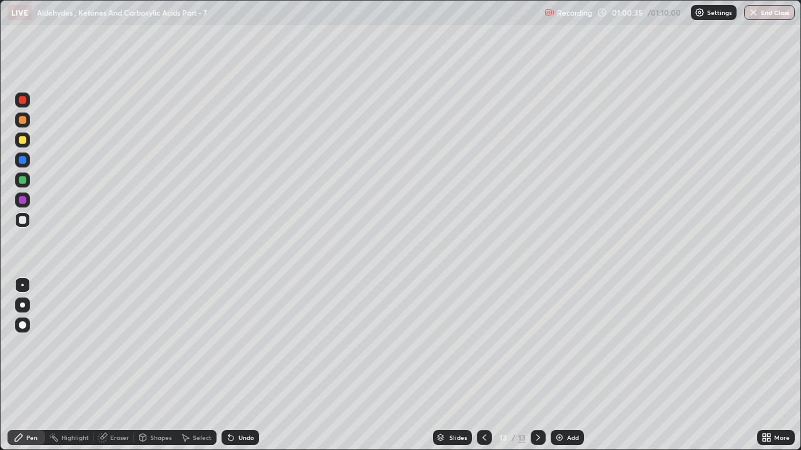
click at [23, 121] on div at bounding box center [23, 120] width 8 height 8
click at [23, 177] on div at bounding box center [23, 180] width 8 height 8
click at [121, 344] on div "Eraser" at bounding box center [119, 438] width 19 height 6
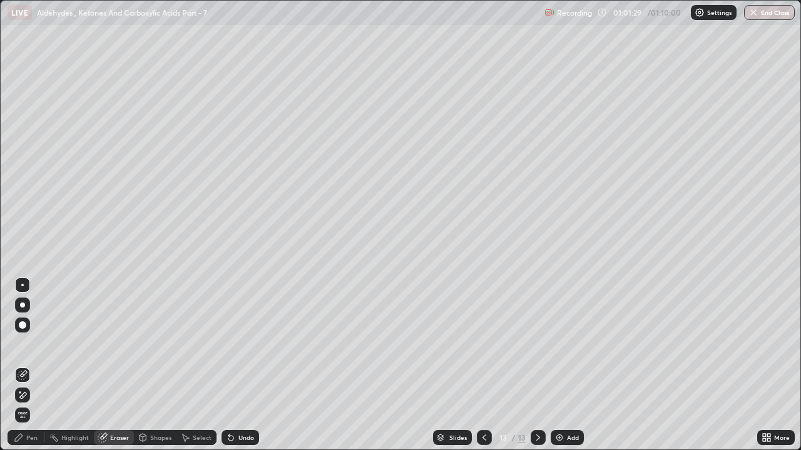
click at [34, 344] on div "Pen" at bounding box center [31, 438] width 11 height 6
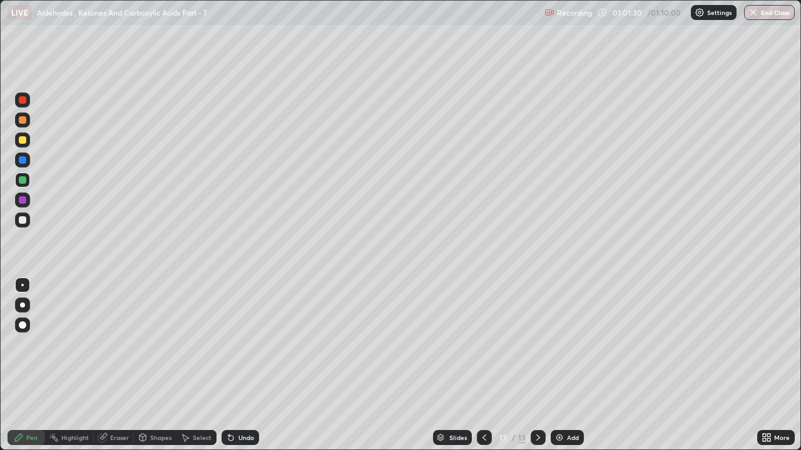
click at [24, 137] on div at bounding box center [23, 140] width 8 height 8
click at [21, 219] on div at bounding box center [23, 220] width 8 height 8
click at [21, 160] on div at bounding box center [23, 160] width 8 height 8
click at [22, 219] on div at bounding box center [23, 220] width 8 height 8
click at [567, 344] on div "Add" at bounding box center [573, 438] width 12 height 6
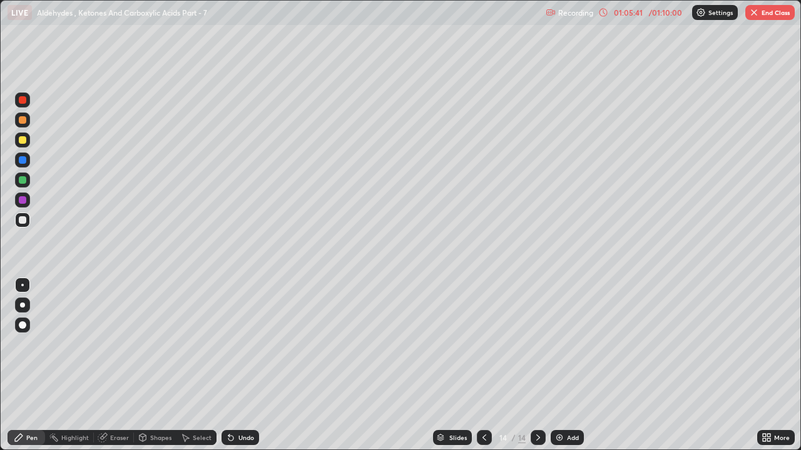
click at [118, 344] on div "Eraser" at bounding box center [119, 438] width 19 height 6
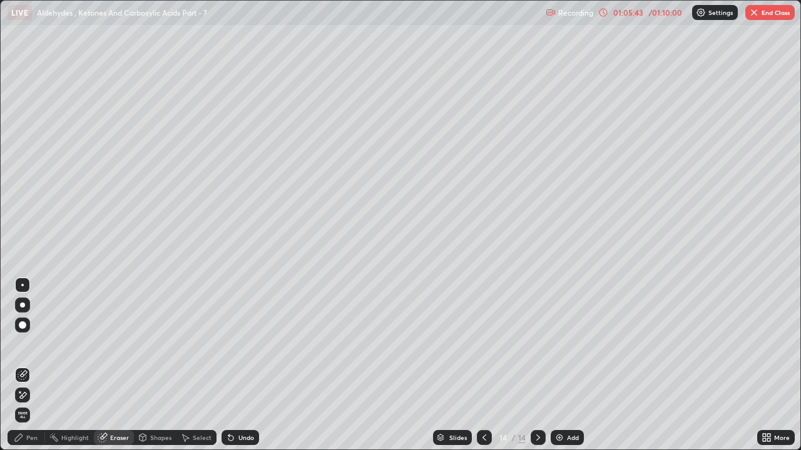
click at [31, 344] on div "Pen" at bounding box center [31, 438] width 11 height 6
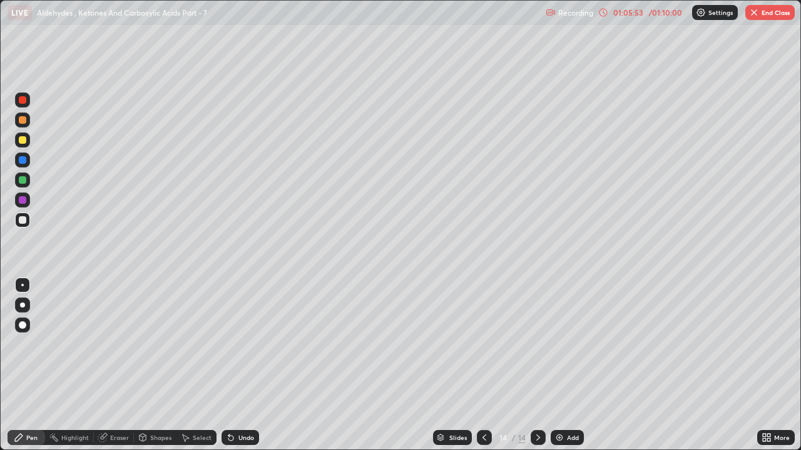
click at [28, 140] on div at bounding box center [22, 140] width 15 height 15
click at [116, 344] on div "Eraser" at bounding box center [119, 438] width 19 height 6
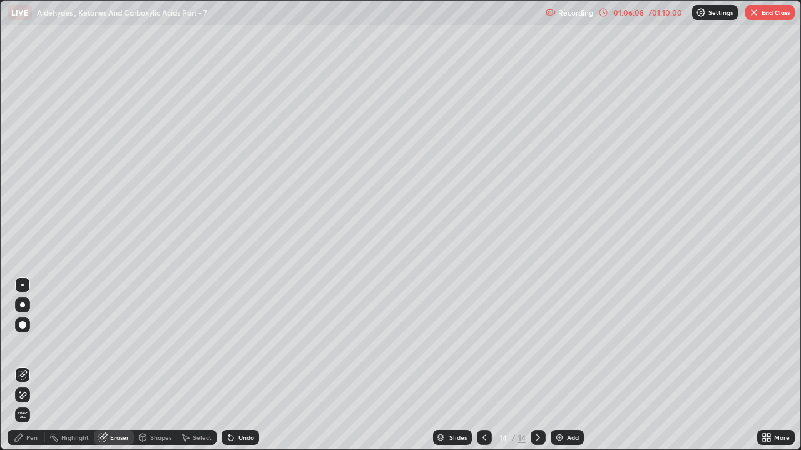
click at [38, 344] on div "Pen" at bounding box center [27, 437] width 38 height 15
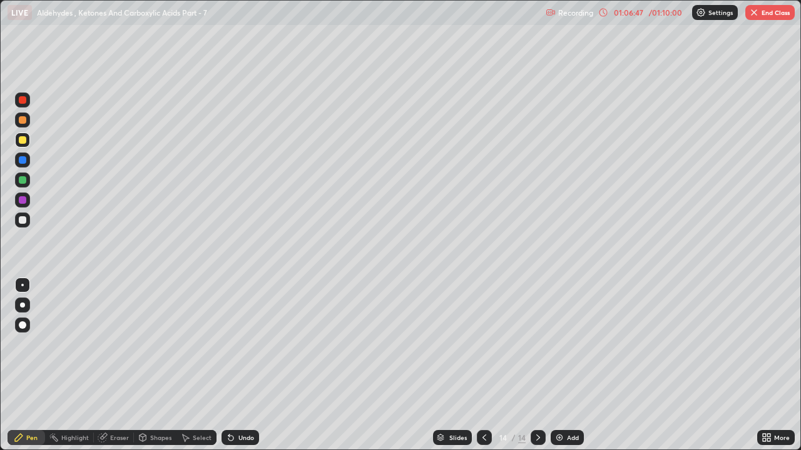
click at [22, 220] on div at bounding box center [23, 220] width 8 height 8
click at [20, 140] on div at bounding box center [23, 140] width 8 height 8
click at [118, 344] on div "Eraser" at bounding box center [119, 438] width 19 height 6
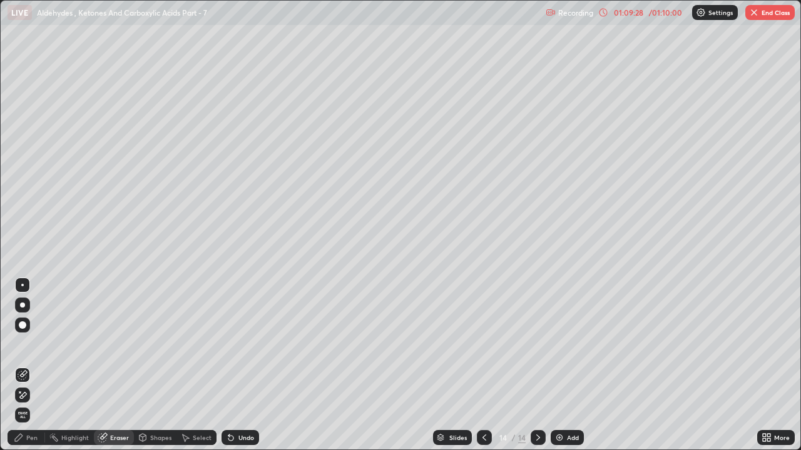
click at [34, 344] on div "Pen" at bounding box center [31, 438] width 11 height 6
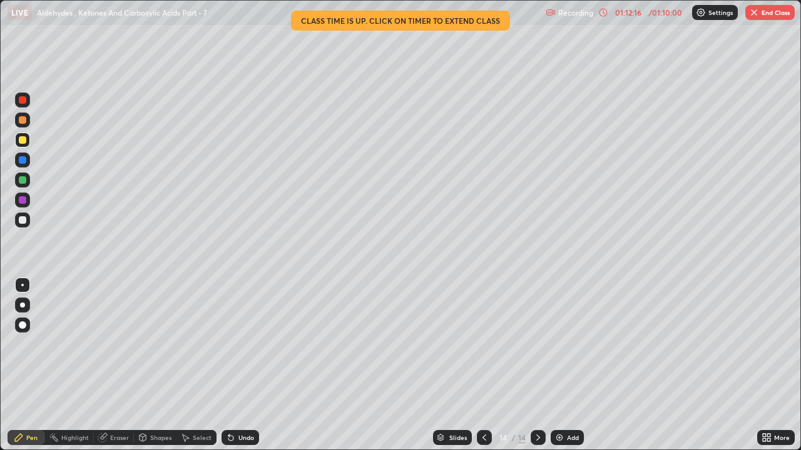
click at [568, 344] on div "Add" at bounding box center [573, 438] width 12 height 6
click at [112, 344] on div "Eraser" at bounding box center [119, 438] width 19 height 6
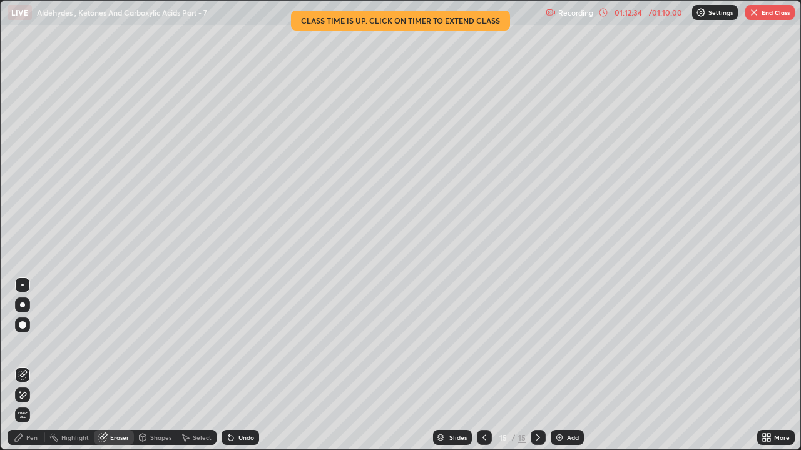
click at [29, 344] on div "Pen" at bounding box center [31, 438] width 11 height 6
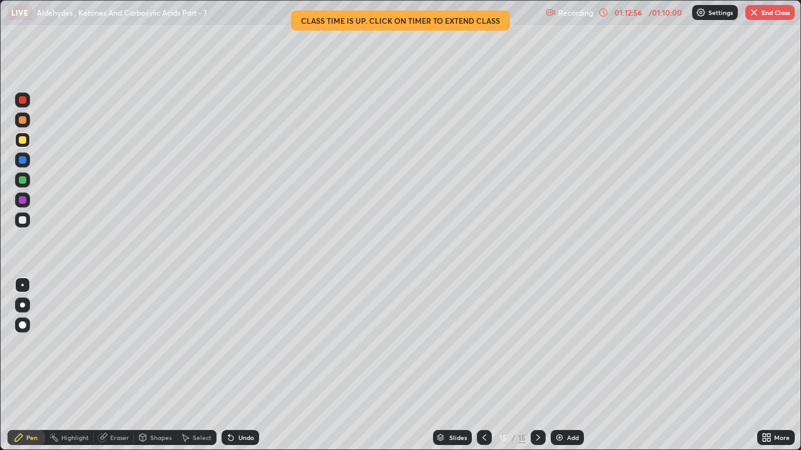
click at [27, 180] on div at bounding box center [22, 180] width 15 height 15
click at [27, 222] on div at bounding box center [22, 220] width 15 height 15
click at [24, 178] on div at bounding box center [23, 180] width 8 height 8
click at [25, 103] on div at bounding box center [23, 100] width 8 height 8
click at [24, 220] on div at bounding box center [23, 220] width 8 height 8
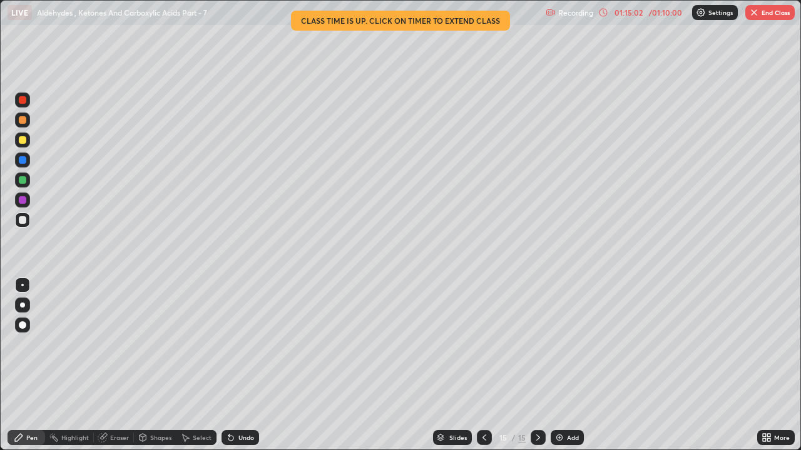
click at [23, 101] on div at bounding box center [23, 100] width 8 height 8
click at [21, 180] on div at bounding box center [23, 180] width 8 height 8
click at [24, 118] on div at bounding box center [23, 120] width 8 height 8
click at [23, 98] on div at bounding box center [23, 100] width 8 height 8
click at [566, 344] on div "Add" at bounding box center [567, 437] width 33 height 15
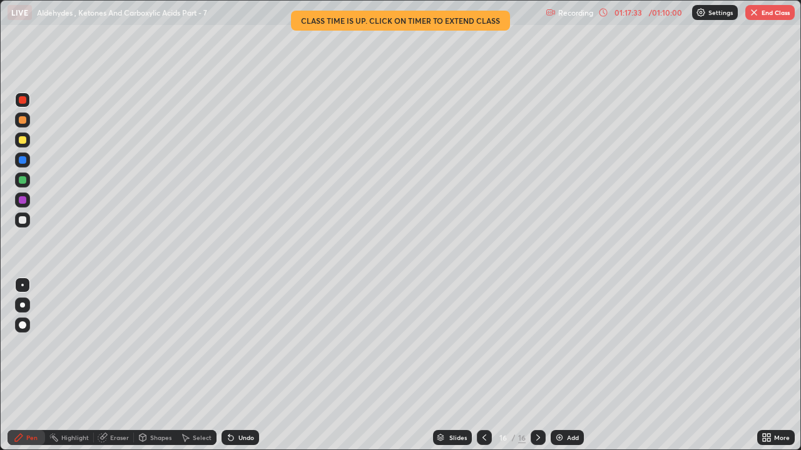
click at [26, 217] on div at bounding box center [22, 220] width 15 height 15
click at [113, 344] on div "Eraser" at bounding box center [119, 438] width 19 height 6
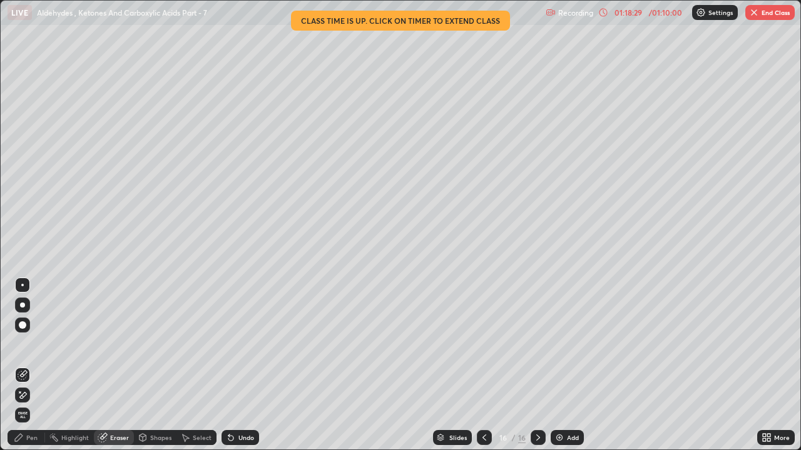
click at [26, 344] on div "Pen" at bounding box center [31, 438] width 11 height 6
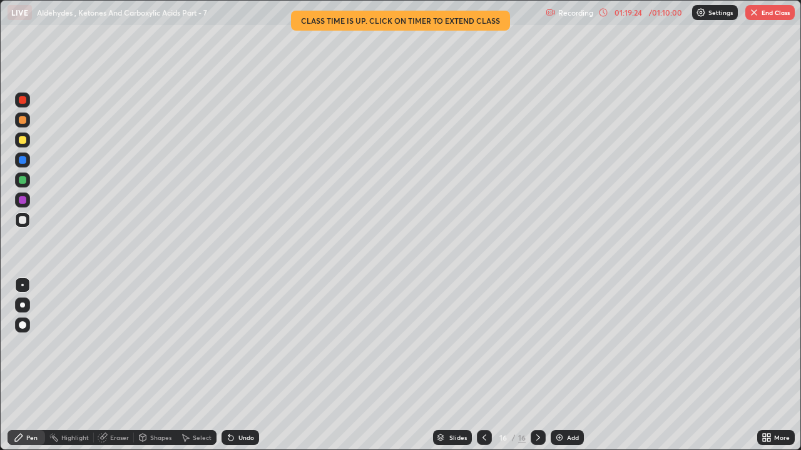
click at [25, 181] on div at bounding box center [23, 180] width 8 height 8
click at [29, 220] on div at bounding box center [22, 220] width 15 height 15
click at [21, 161] on div at bounding box center [23, 160] width 8 height 8
click at [23, 201] on div at bounding box center [23, 200] width 8 height 8
click at [25, 218] on div at bounding box center [23, 220] width 8 height 8
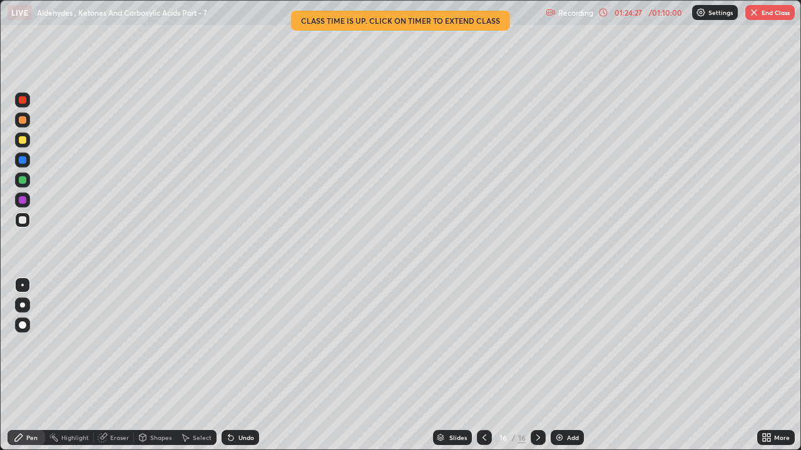
click at [569, 344] on div "Add" at bounding box center [573, 438] width 12 height 6
click at [24, 181] on div at bounding box center [23, 180] width 8 height 8
click at [114, 344] on div "Eraser" at bounding box center [119, 438] width 19 height 6
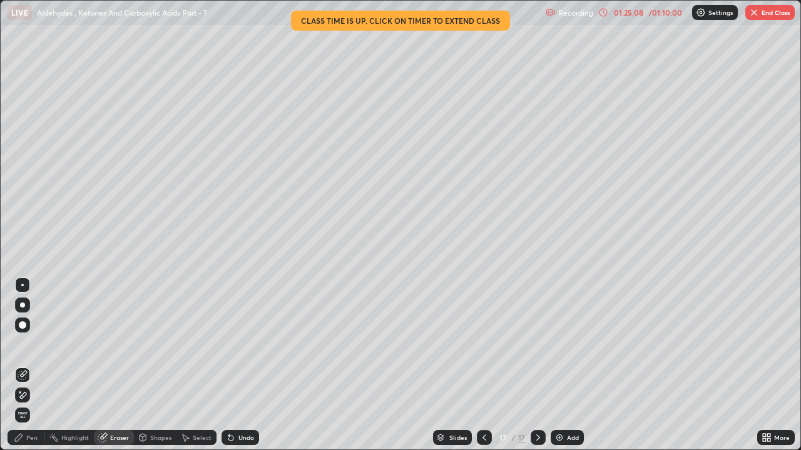
click at [31, 344] on div "Pen" at bounding box center [27, 437] width 38 height 15
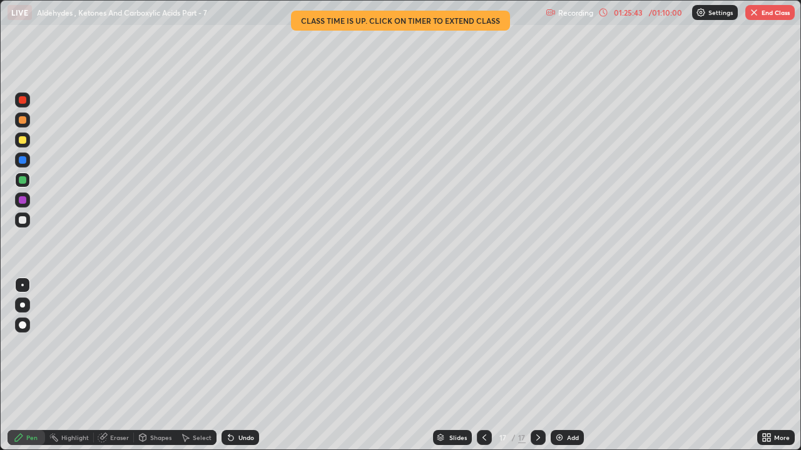
click at [23, 120] on div at bounding box center [23, 120] width 8 height 8
click at [567, 344] on div "Add" at bounding box center [573, 438] width 12 height 6
click at [483, 344] on icon at bounding box center [484, 438] width 10 height 10
click at [536, 344] on icon at bounding box center [538, 438] width 10 height 10
click at [483, 344] on icon at bounding box center [484, 438] width 10 height 10
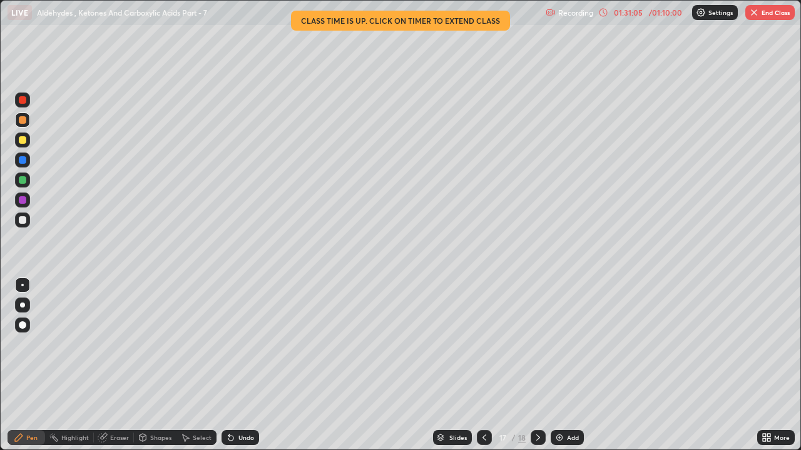
click at [537, 344] on icon at bounding box center [538, 438] width 10 height 10
click at [766, 15] on button "End Class" at bounding box center [769, 12] width 49 height 15
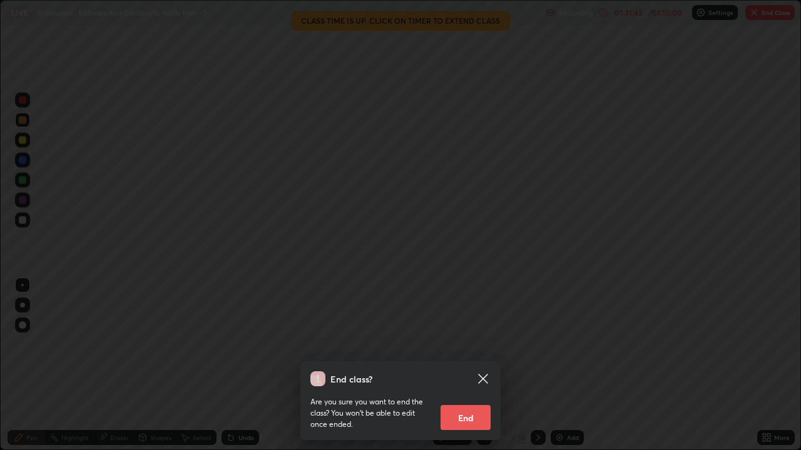
click at [470, 344] on button "End" at bounding box center [465, 417] width 50 height 25
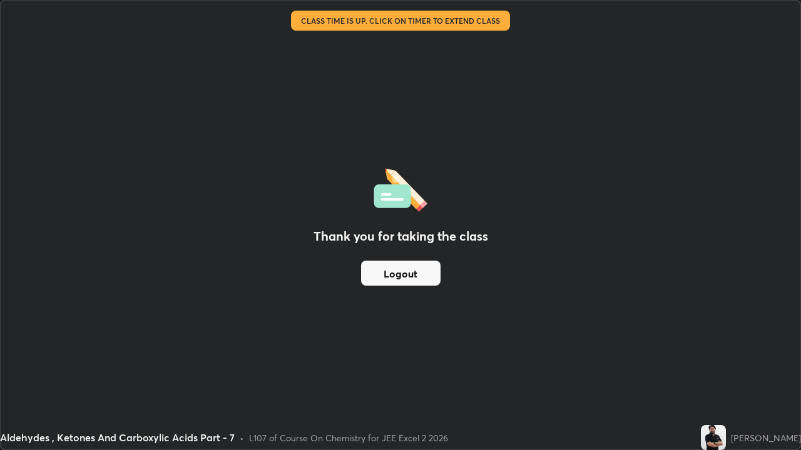
click at [404, 272] on button "Logout" at bounding box center [400, 273] width 79 height 25
